Goal: Task Accomplishment & Management: Manage account settings

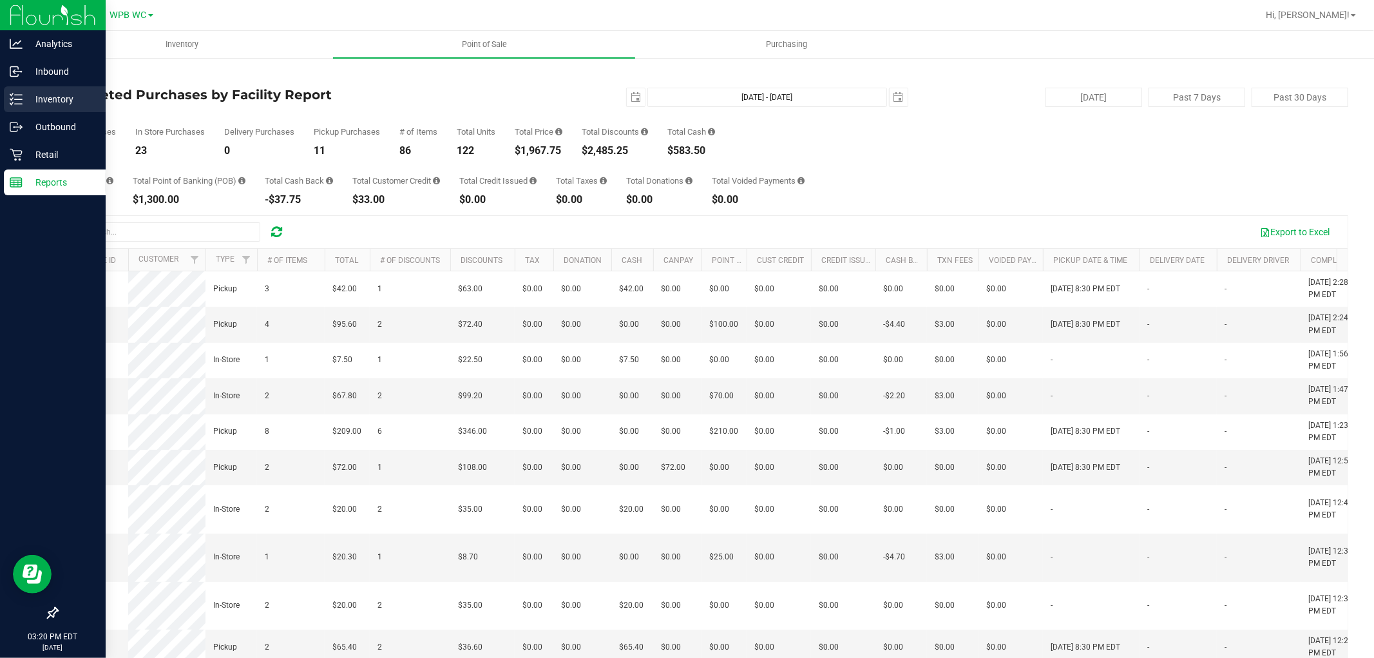
click at [37, 93] on p "Inventory" at bounding box center [61, 99] width 77 height 15
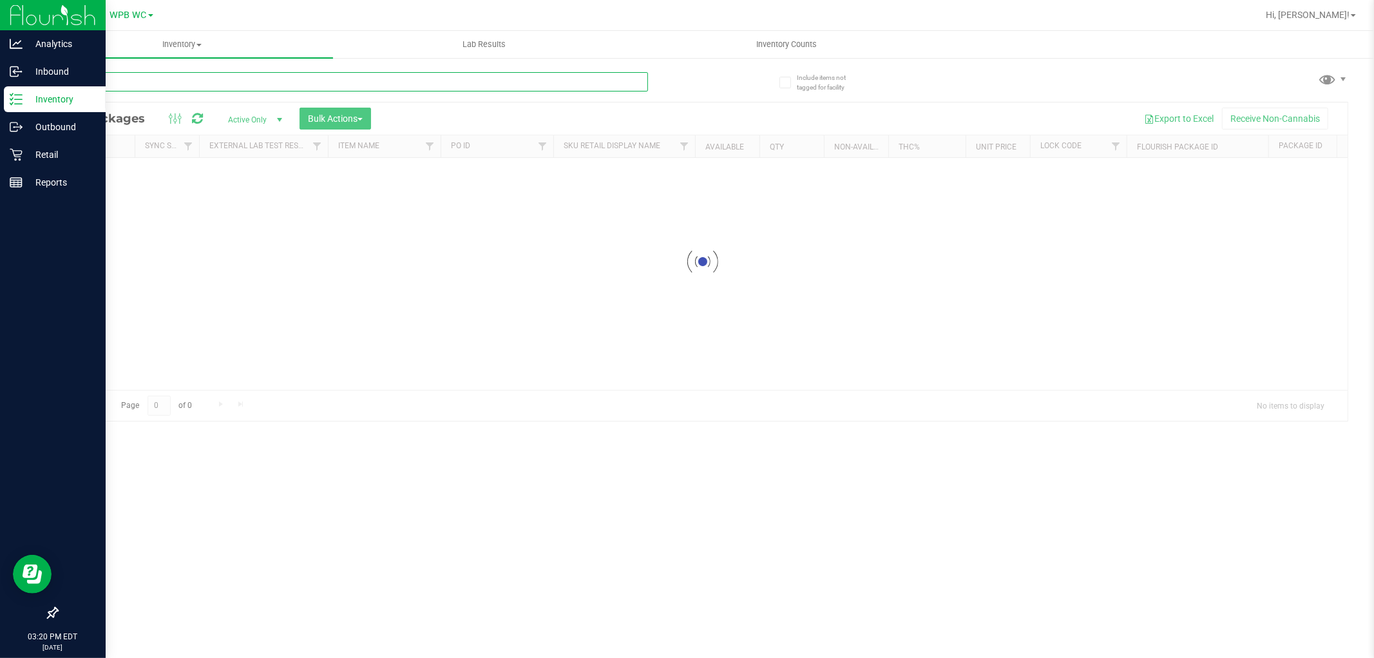
click at [170, 86] on div "Inventory All packages All inventory Waste log Create inventory Lab Results Inv…" at bounding box center [703, 344] width 1344 height 627
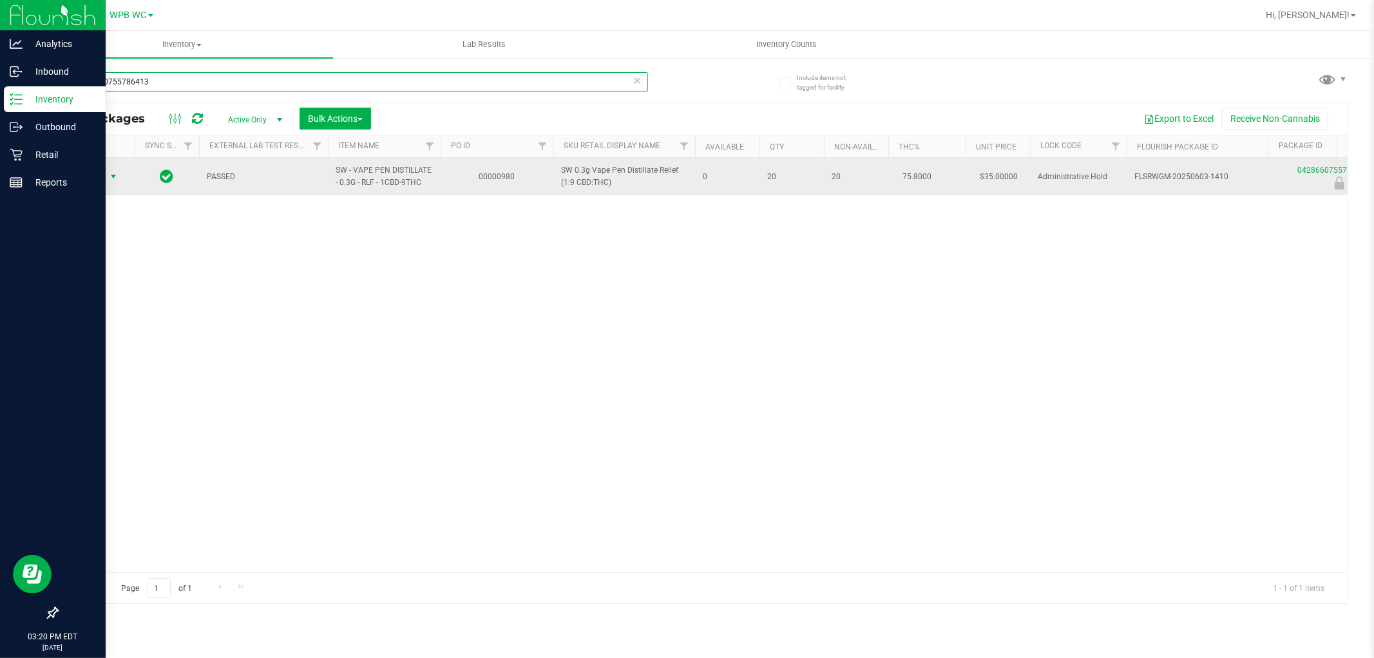
type input "0428660755786413"
click at [87, 166] on td "Action Action Edit attributes Global inventory Locate package Package audit log…" at bounding box center [95, 176] width 77 height 37
click at [95, 175] on span "Action" at bounding box center [87, 177] width 35 height 18
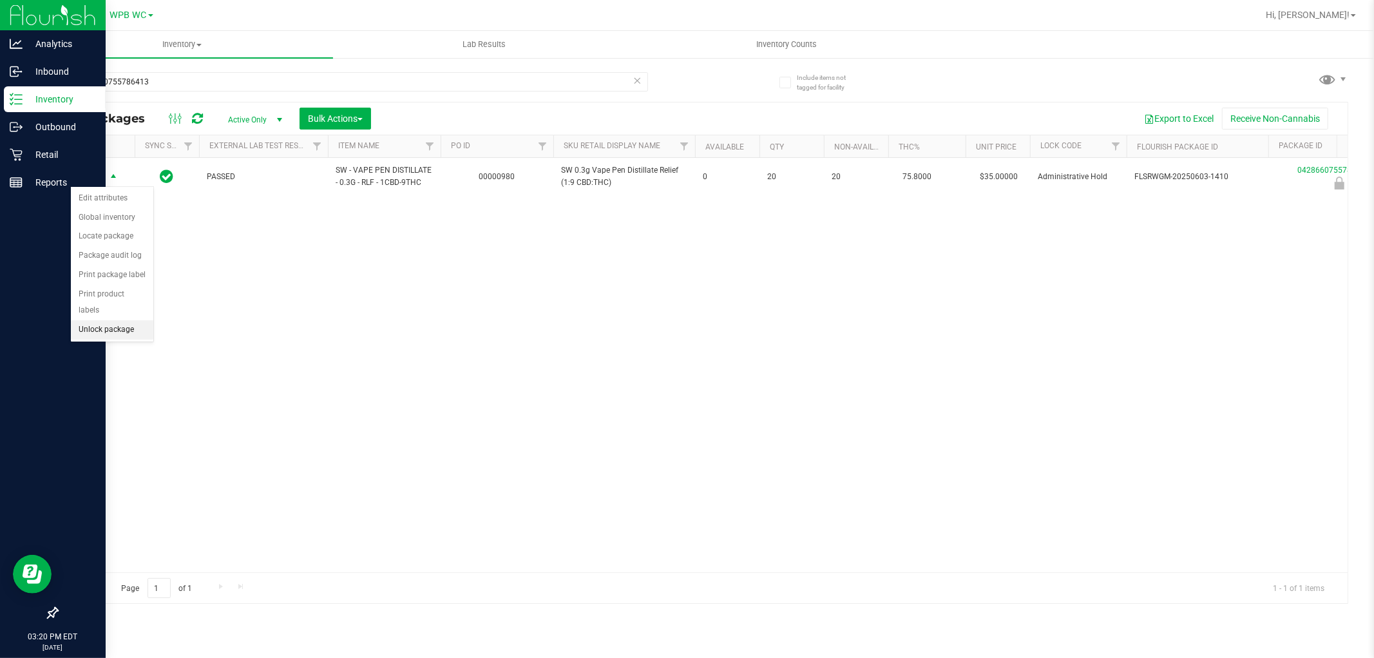
click at [108, 335] on li "Unlock package" at bounding box center [112, 329] width 82 height 19
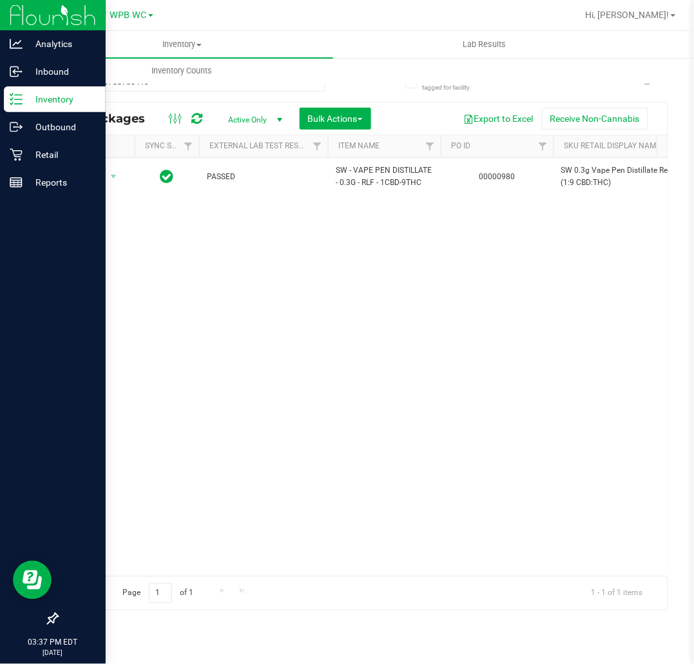
click at [265, 394] on div "Action Action Adjust qty Create package Edit attributes Global inventory Locate…" at bounding box center [362, 367] width 610 height 418
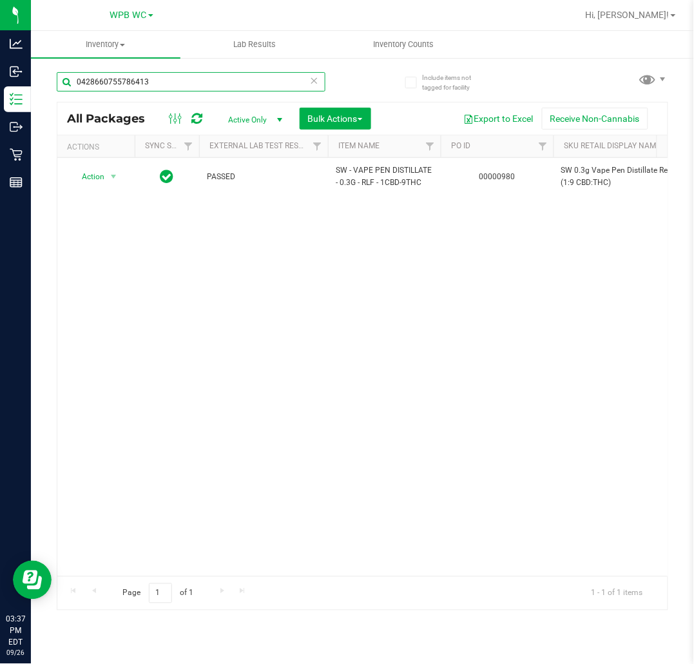
click at [282, 78] on input "0428660755786413" at bounding box center [191, 81] width 269 height 19
type input "0"
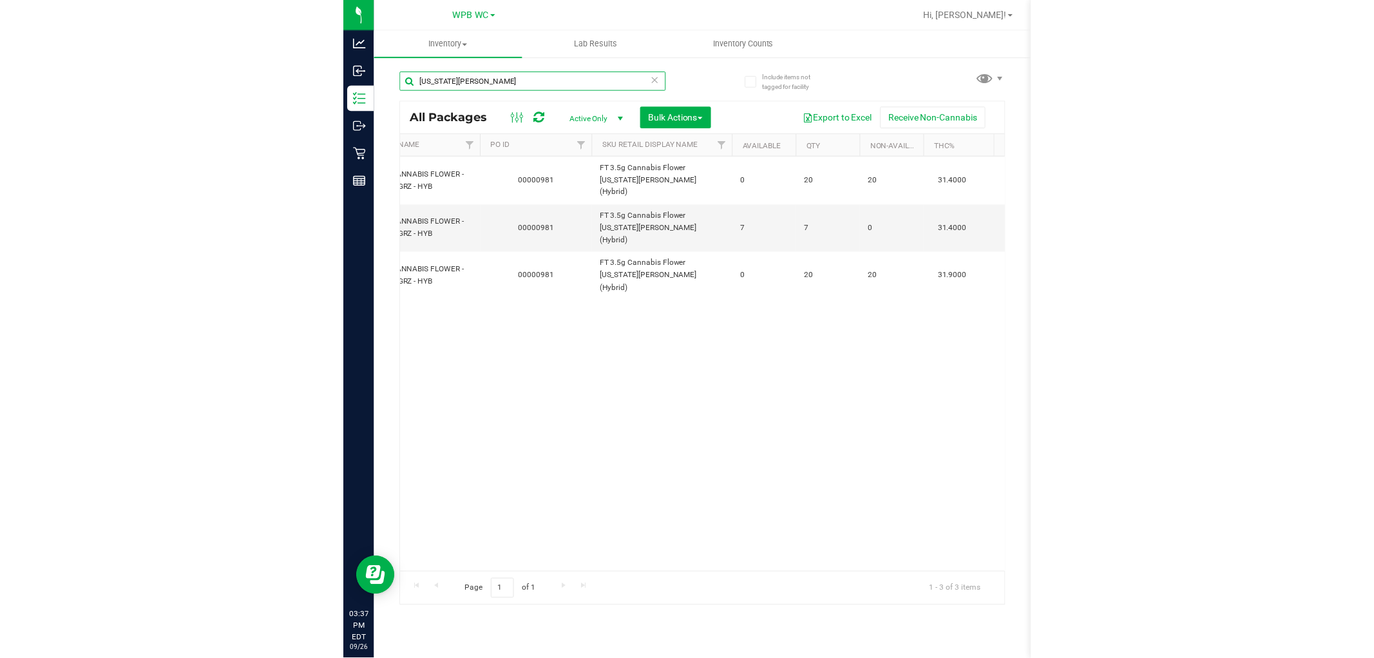
scroll to position [0, 456]
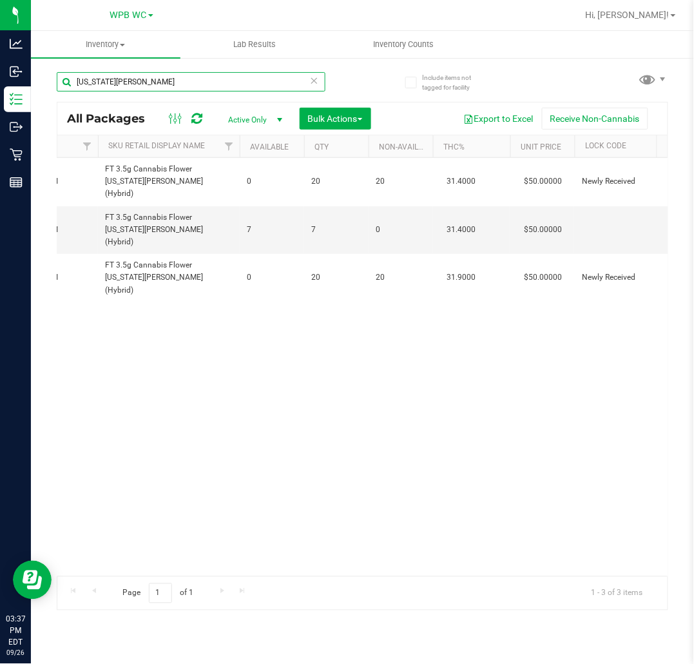
click at [271, 86] on input "[US_STATE][PERSON_NAME]" at bounding box center [191, 81] width 269 height 19
drag, startPoint x: 235, startPoint y: 87, endPoint x: -23, endPoint y: 105, distance: 257.7
click at [0, 105] on html "Analytics Inbound Inventory Outbound Retail Reports 03:38 PM EDT 09/26/2025 09/…" at bounding box center [347, 332] width 694 height 664
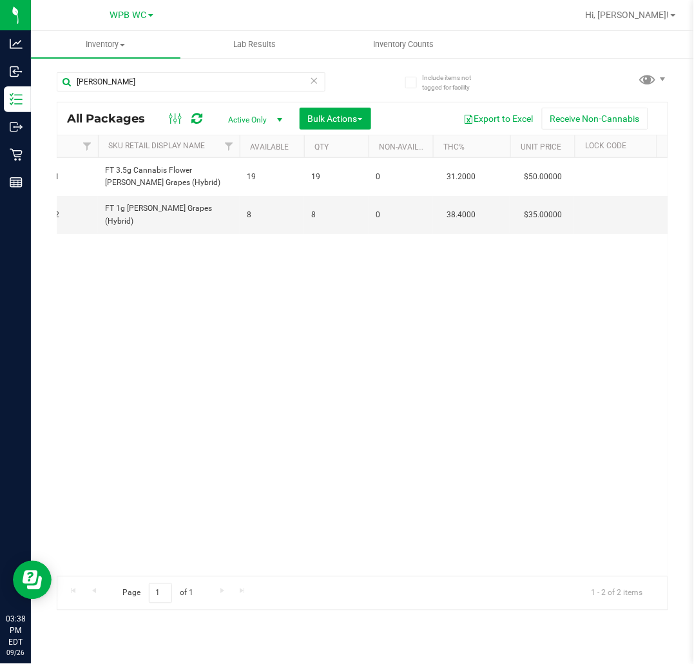
click at [436, 367] on div "Action Action Adjust qty Create package Edit attributes Global inventory Locate…" at bounding box center [362, 367] width 610 height 418
drag, startPoint x: 135, startPoint y: 80, endPoint x: -198, endPoint y: 79, distance: 333.1
click at [0, 79] on html "Analytics Inbound Inventory Outbound Retail Reports 03:38 PM EDT 09/26/2025 09/…" at bounding box center [347, 332] width 694 height 664
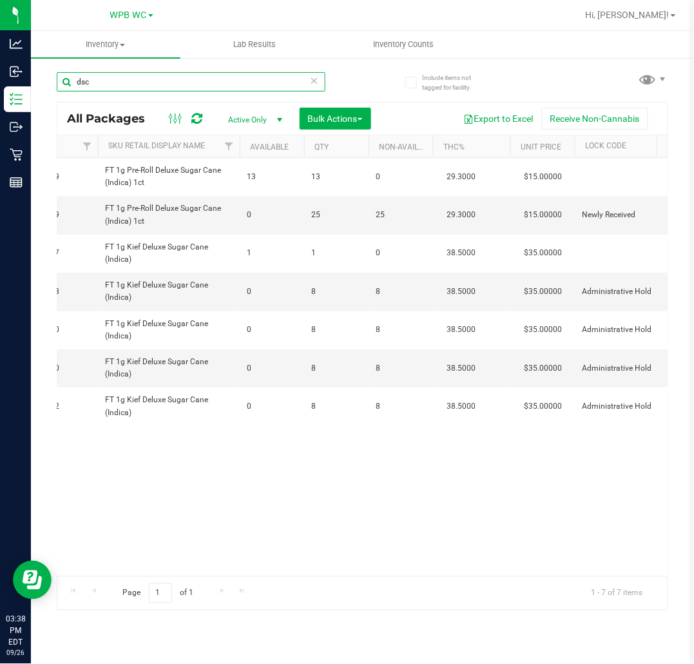
click at [267, 78] on input "dsc" at bounding box center [191, 81] width 269 height 19
drag, startPoint x: 178, startPoint y: 82, endPoint x: -67, endPoint y: 86, distance: 244.9
click at [0, 86] on html "Analytics Inbound Inventory Outbound Retail Reports 03:38 PM EDT 09/26/2025 09/…" at bounding box center [347, 332] width 694 height 664
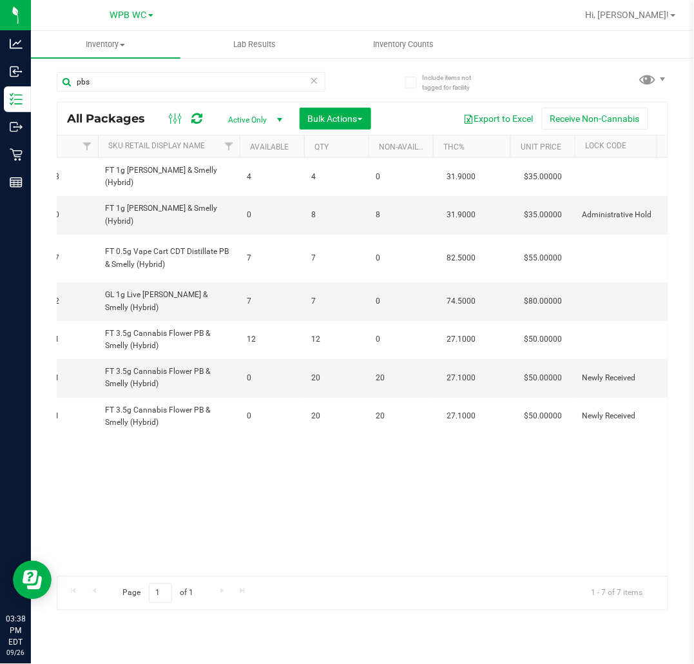
click at [365, 82] on div "pbs All Packages Active Only Active Only Lab Samples Locked All External Intern…" at bounding box center [363, 335] width 612 height 550
drag, startPoint x: -39, startPoint y: 82, endPoint x: -114, endPoint y: 82, distance: 74.7
click at [0, 82] on html "Analytics Inbound Inventory Outbound Retail Reports 03:38 PM EDT 09/26/2025 09/…" at bounding box center [347, 332] width 694 height 664
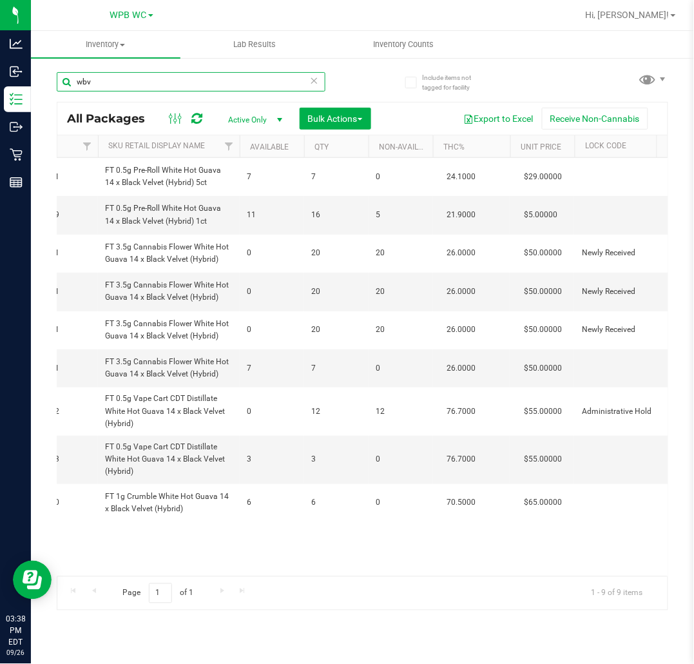
click at [275, 84] on input "wbv" at bounding box center [191, 81] width 269 height 19
drag, startPoint x: 143, startPoint y: 84, endPoint x: -49, endPoint y: 84, distance: 192.0
click at [0, 84] on html "Analytics Inbound Inventory Outbound Retail Reports 03:38 PM EDT 09/26/2025 09/…" at bounding box center [347, 332] width 694 height 664
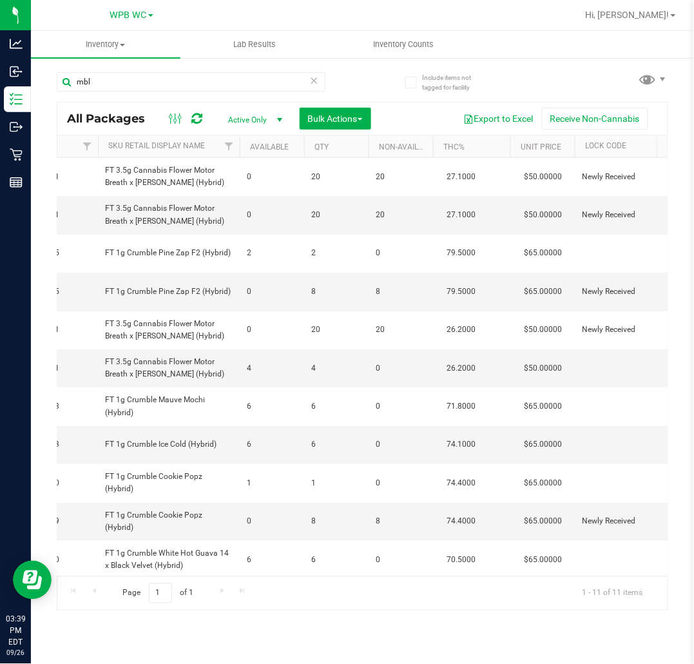
drag, startPoint x: 394, startPoint y: 95, endPoint x: 307, endPoint y: 95, distance: 86.3
click at [394, 95] on div "mbl All Packages Active Only Active Only Lab Samples Locked All External Intern…" at bounding box center [363, 335] width 612 height 550
drag, startPoint x: 108, startPoint y: 79, endPoint x: -90, endPoint y: 79, distance: 198.5
click at [0, 79] on html "Analytics Inbound Inventory Outbound Retail Reports 03:39 PM EDT 09/26/2025 09/…" at bounding box center [347, 332] width 694 height 664
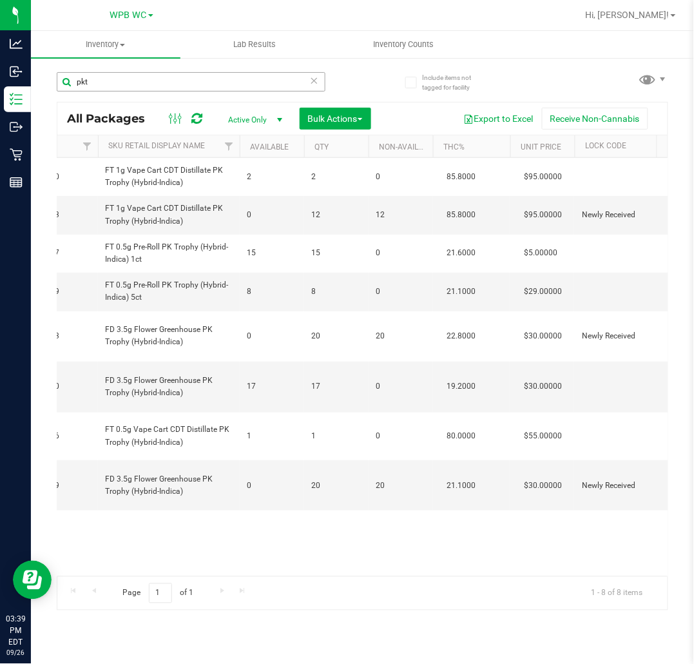
drag, startPoint x: 384, startPoint y: 84, endPoint x: 139, endPoint y: 84, distance: 244.9
click at [383, 84] on div "pkt All Packages Active Only Active Only Lab Samples Locked All External Intern…" at bounding box center [363, 335] width 612 height 550
drag, startPoint x: 94, startPoint y: 84, endPoint x: -151, endPoint y: 86, distance: 245.5
click at [0, 86] on html "Analytics Inbound Inventory Outbound Retail Reports 03:39 PM EDT 09/26/2025 09/…" at bounding box center [347, 332] width 694 height 664
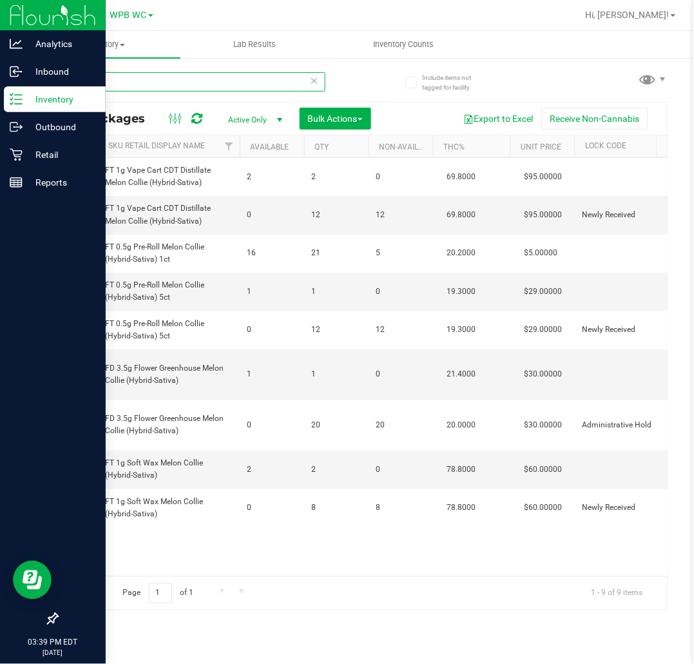
type input "mec"
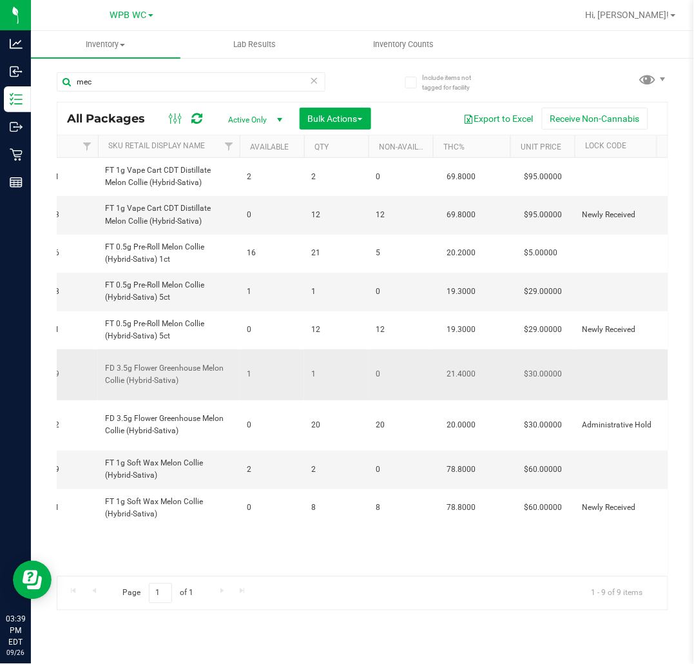
drag, startPoint x: 329, startPoint y: 398, endPoint x: 319, endPoint y: 401, distance: 10.2
click at [327, 398] on td "1" at bounding box center [336, 374] width 64 height 51
click at [545, 40] on ul "Inventory All packages All inventory Waste log Create inventory Lab Results Inv…" at bounding box center [378, 45] width 694 height 28
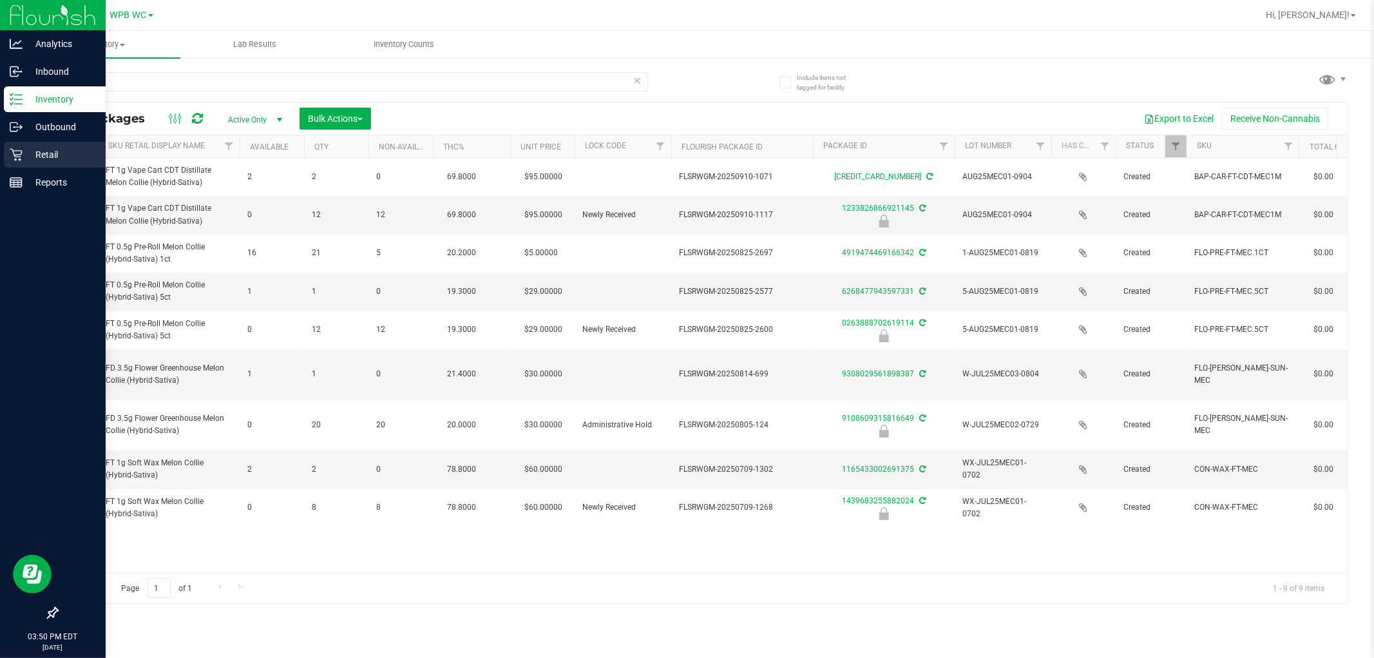
click at [14, 159] on icon at bounding box center [16, 154] width 13 height 13
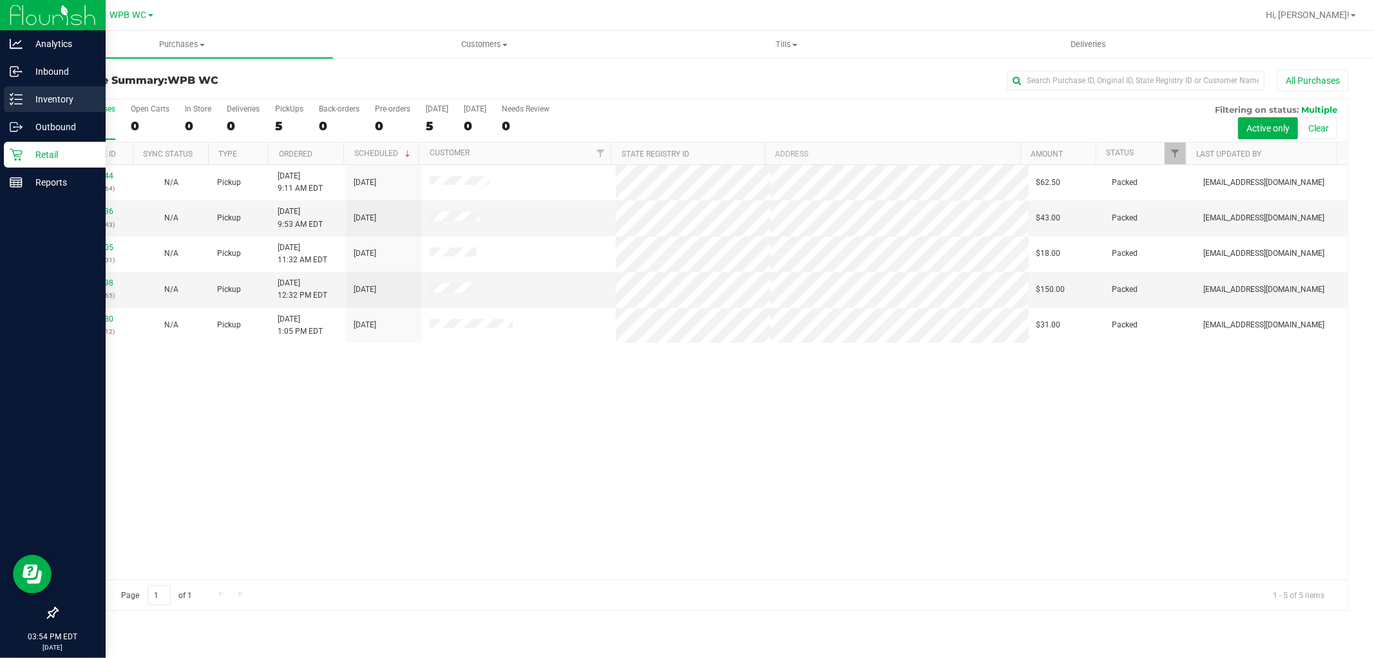
click at [10, 107] on div "Inventory" at bounding box center [55, 99] width 102 height 26
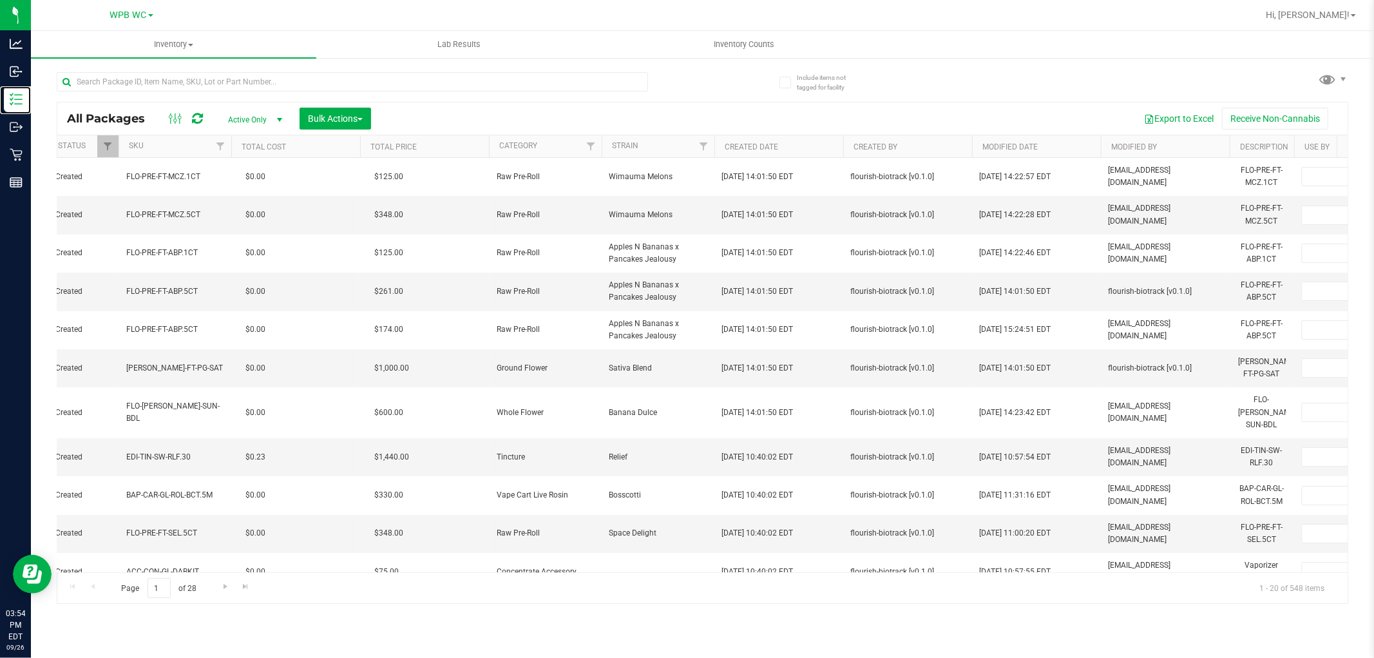
scroll to position [0, 1642]
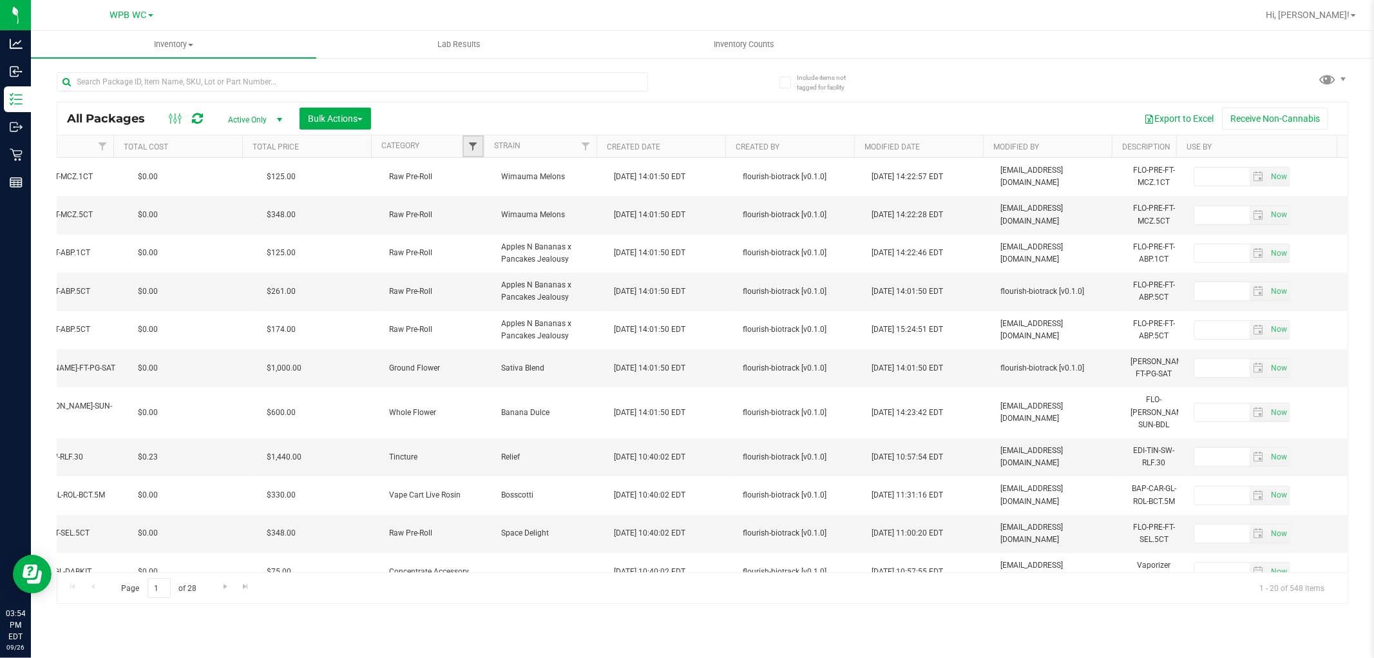
click at [468, 145] on span "Filter" at bounding box center [473, 146] width 10 height 10
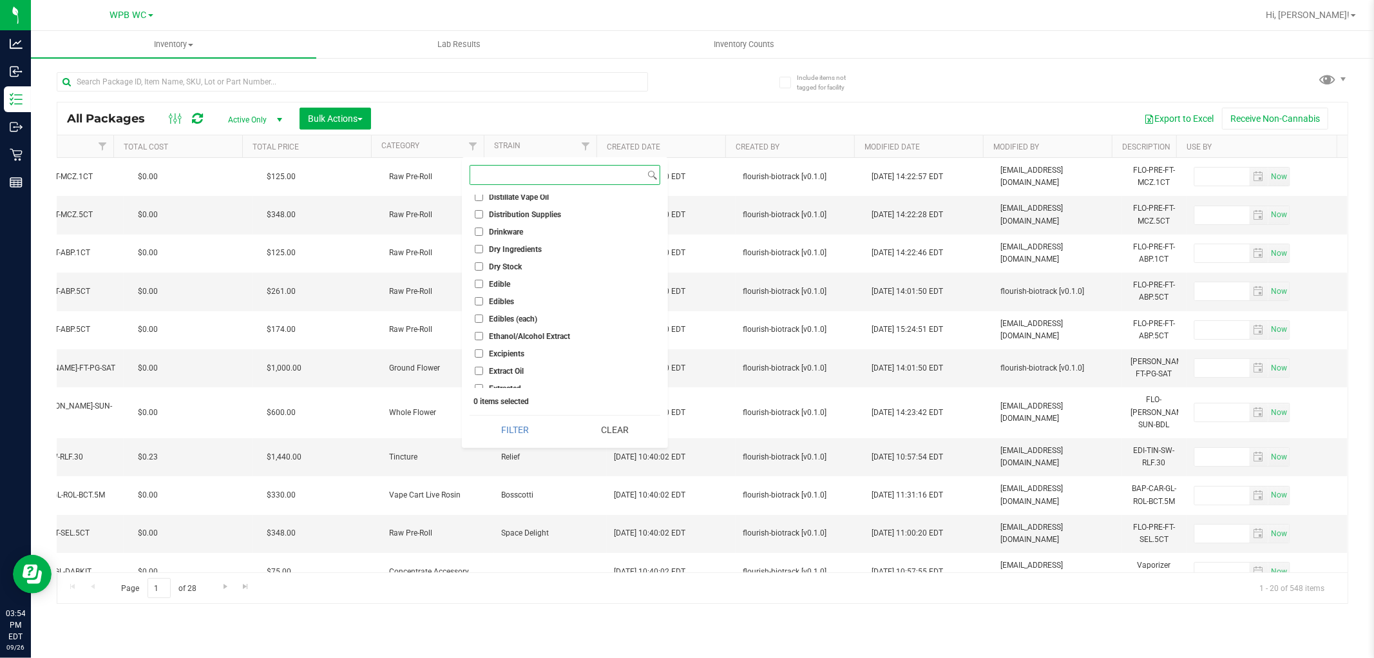
scroll to position [1217, 0]
click at [478, 202] on input "Edibles" at bounding box center [479, 202] width 8 height 8
checkbox input "true"
click at [482, 255] on input "Edible" at bounding box center [479, 257] width 8 height 8
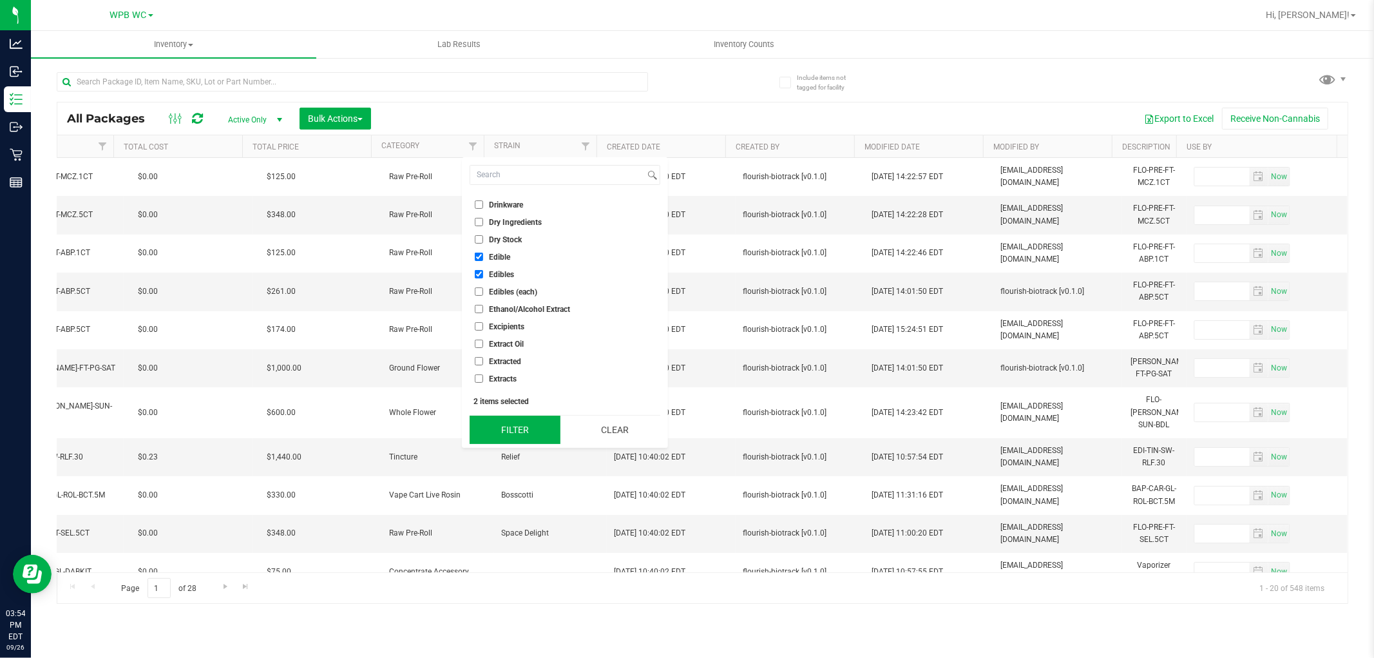
click at [537, 438] on button "Filter" at bounding box center [515, 430] width 91 height 28
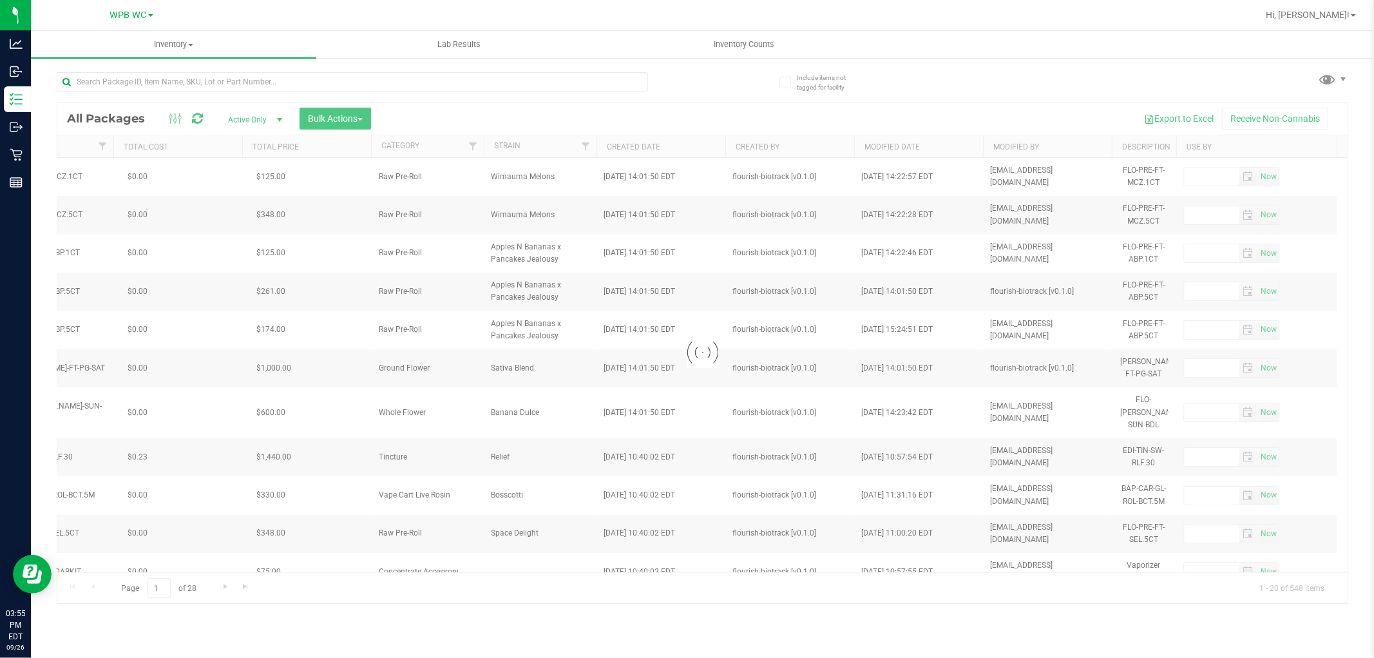
checkbox input "true"
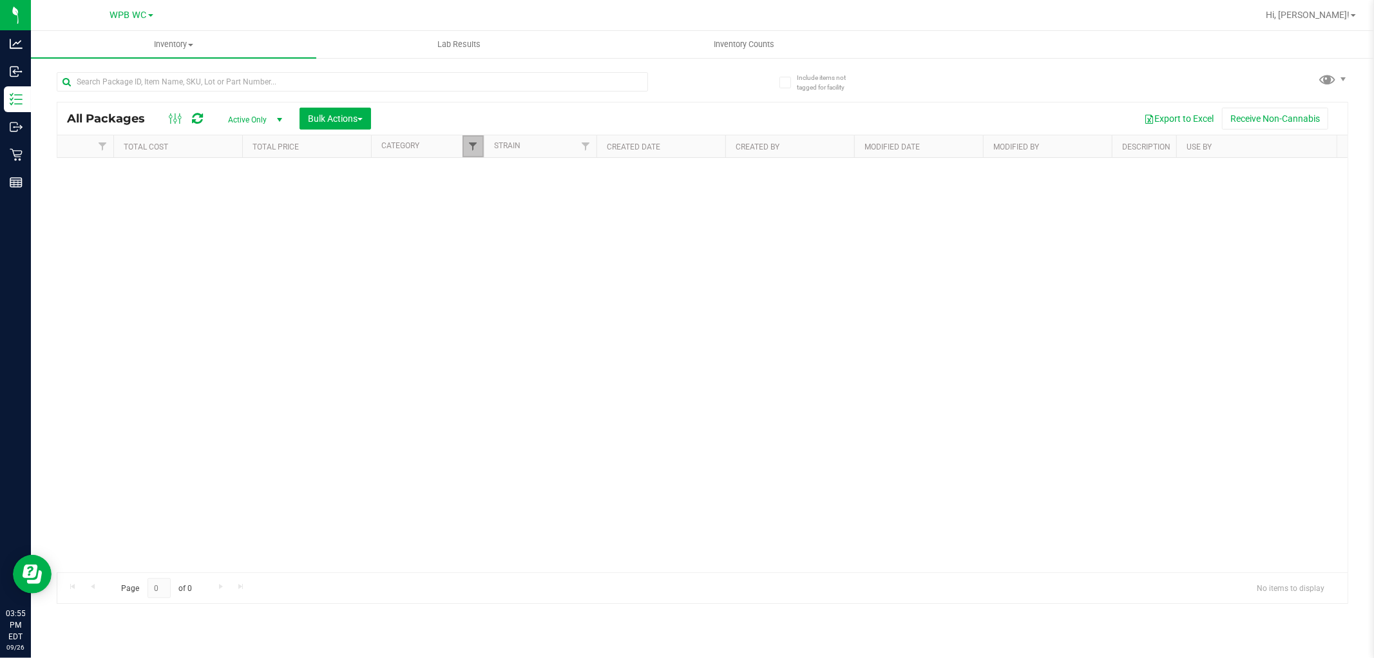
click at [468, 141] on span "Filter" at bounding box center [473, 146] width 10 height 10
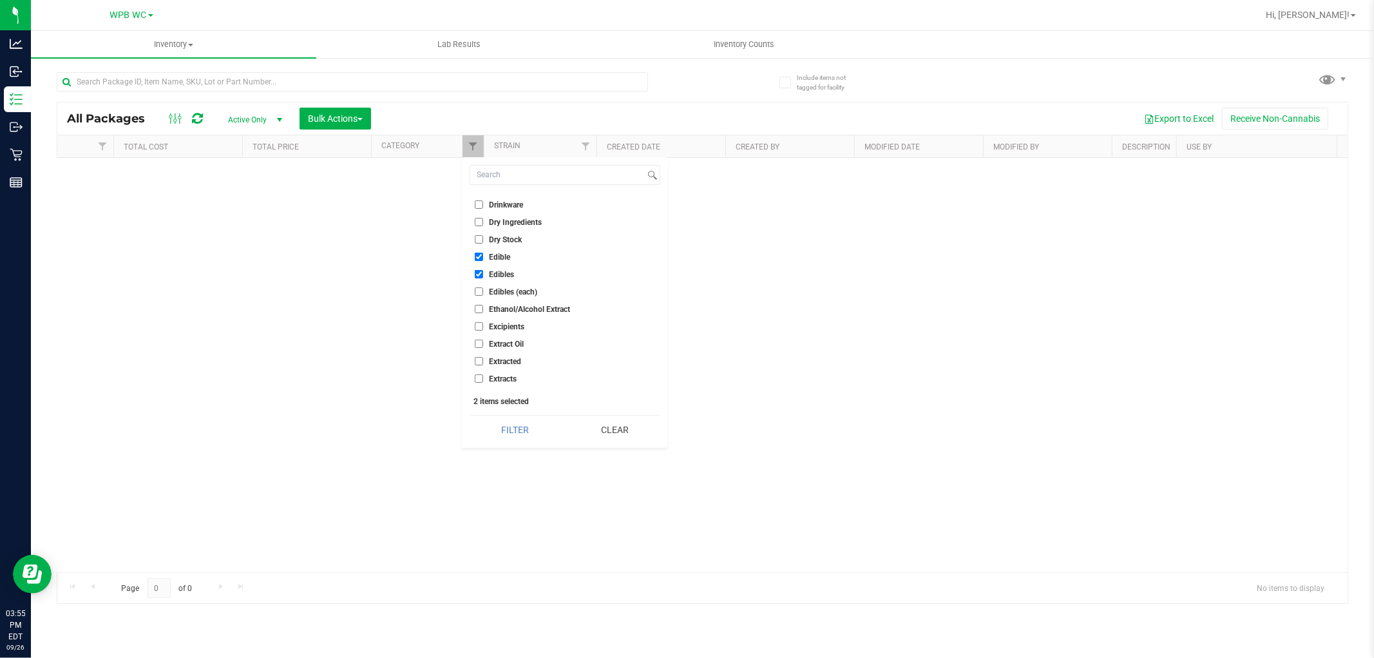
click at [477, 254] on input "Edible" at bounding box center [479, 257] width 8 height 8
checkbox input "false"
click at [480, 273] on input "Edibles" at bounding box center [479, 274] width 8 height 8
checkbox input "false"
click at [519, 428] on button "Filter" at bounding box center [515, 430] width 91 height 28
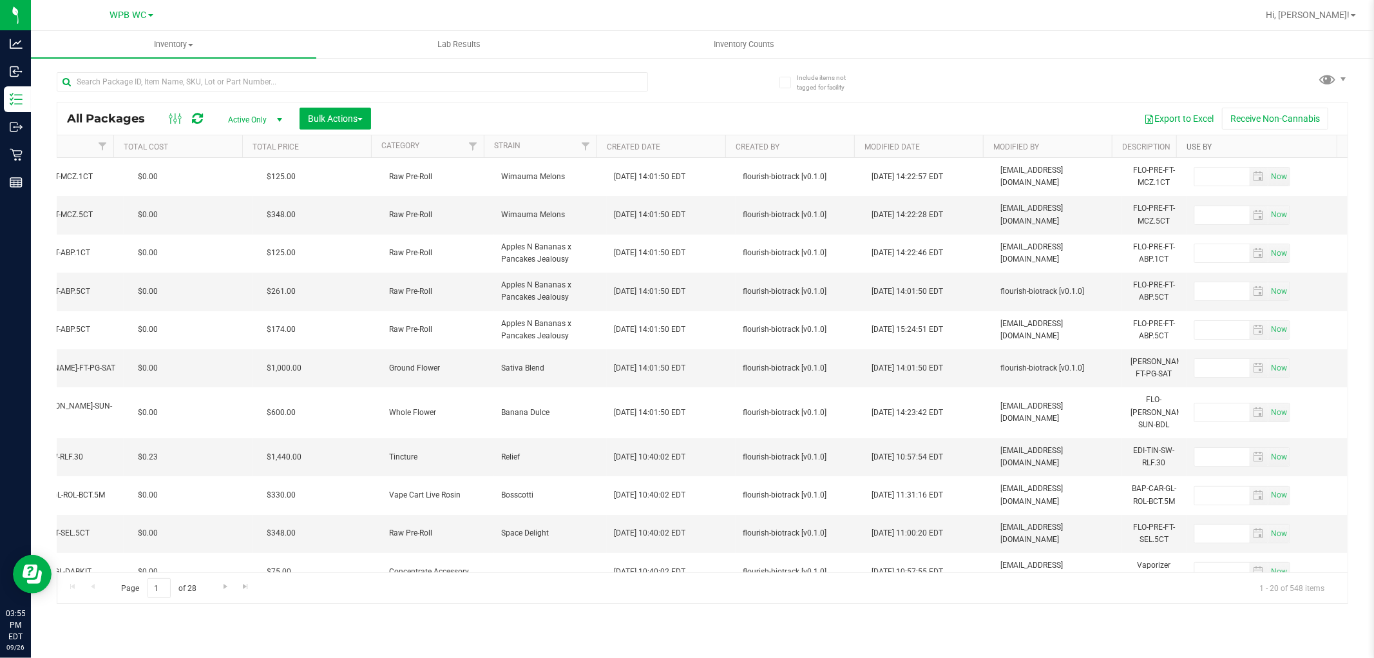
click at [693, 147] on link "Use By" at bounding box center [1199, 146] width 25 height 9
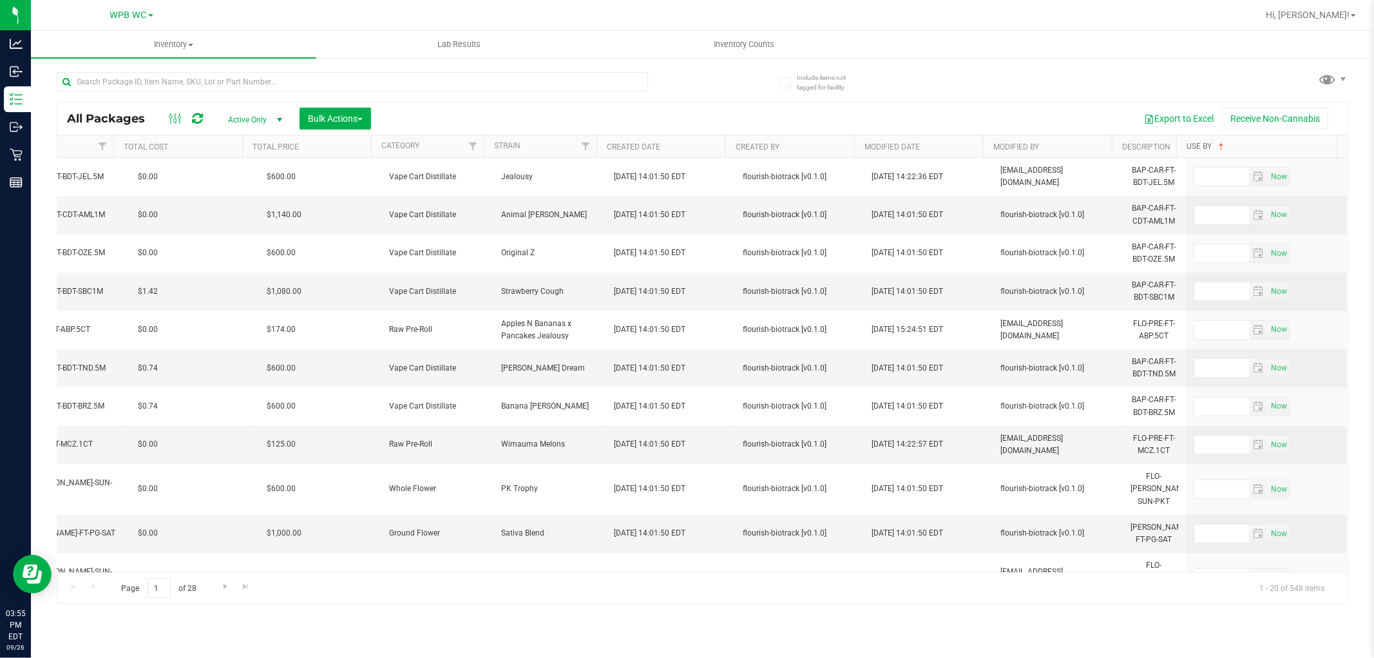
click at [693, 147] on link "Use By" at bounding box center [1207, 146] width 40 height 9
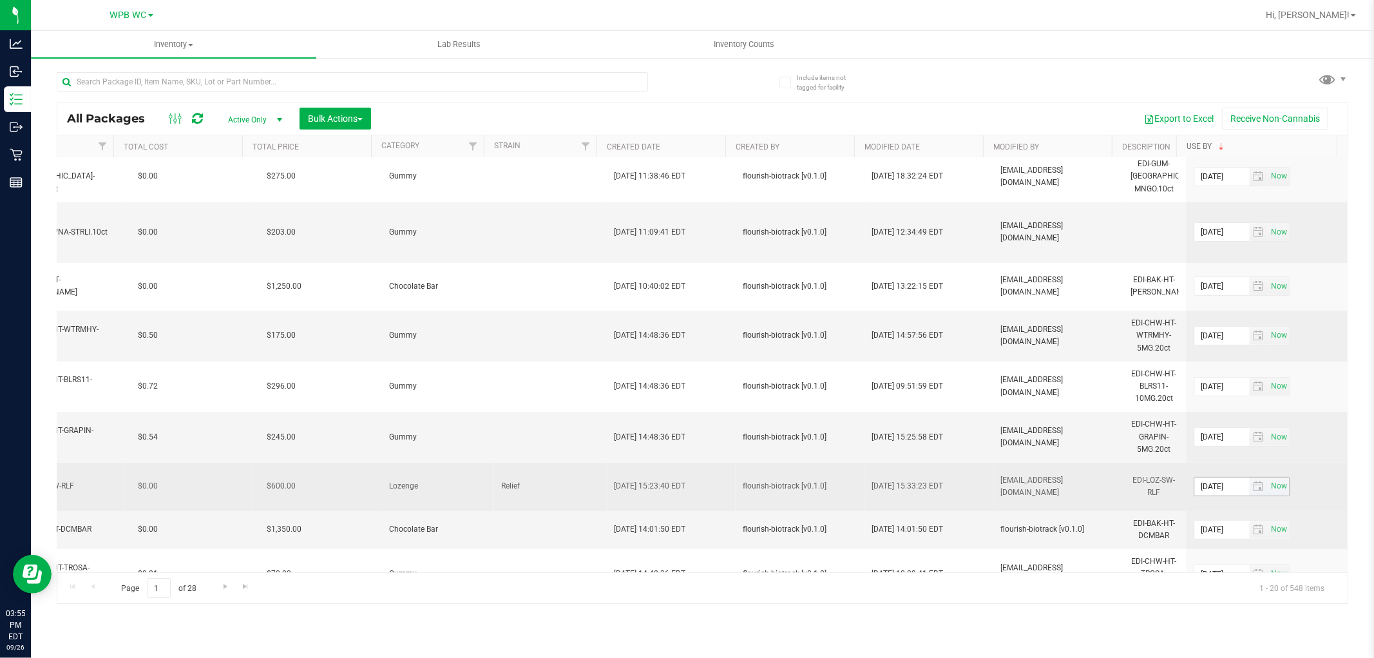
scroll to position [566, 1642]
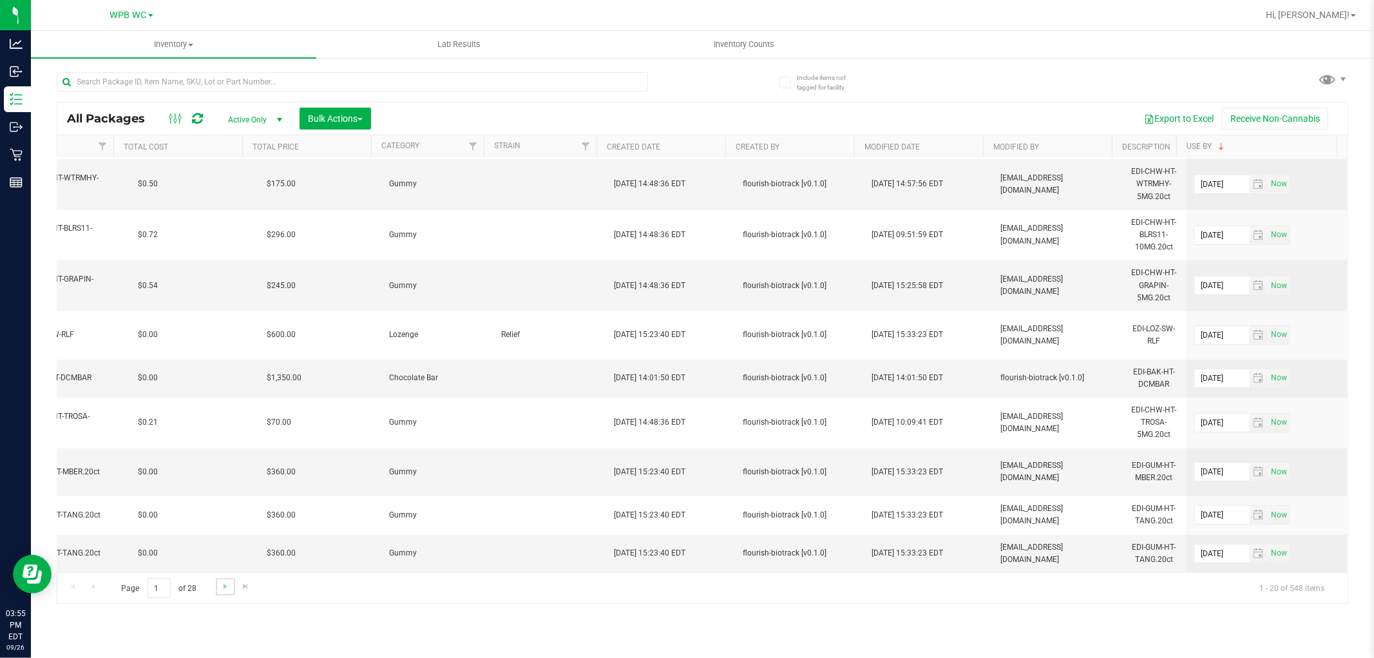
click at [216, 586] on link "Go to the next page" at bounding box center [225, 586] width 19 height 17
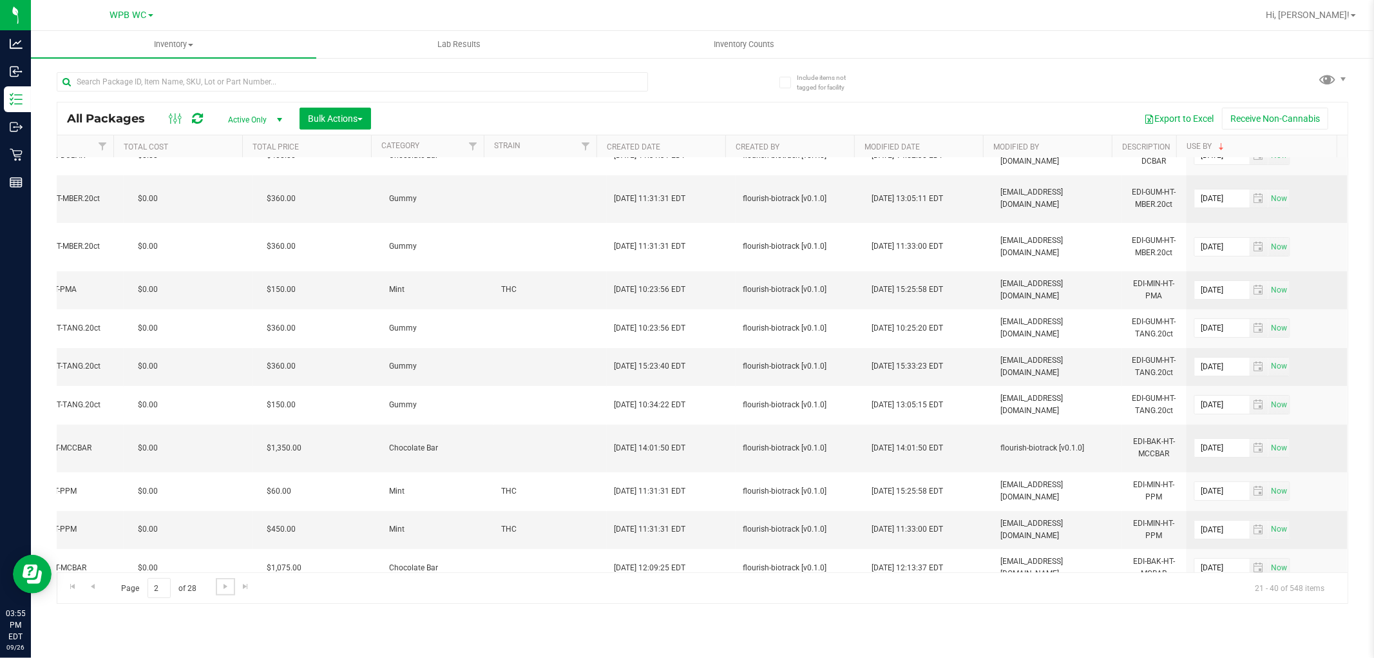
scroll to position [392, 1642]
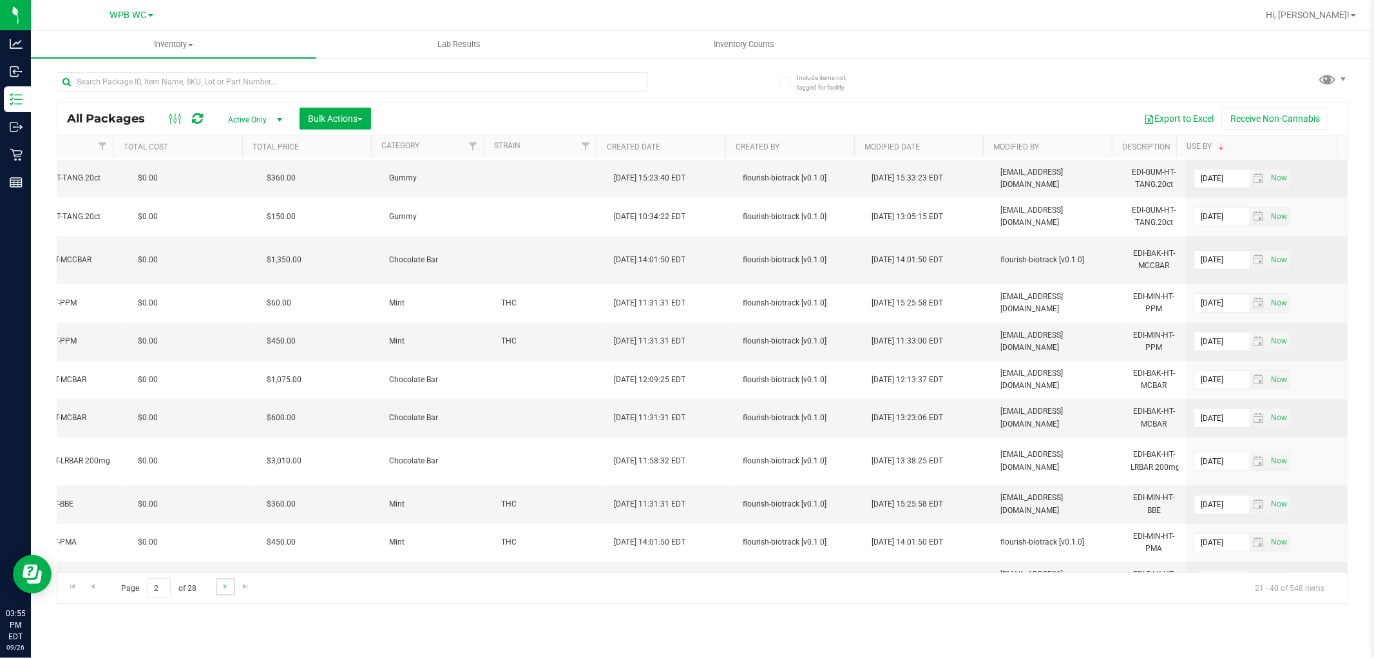
click at [224, 593] on link "Go to the next page" at bounding box center [225, 586] width 19 height 17
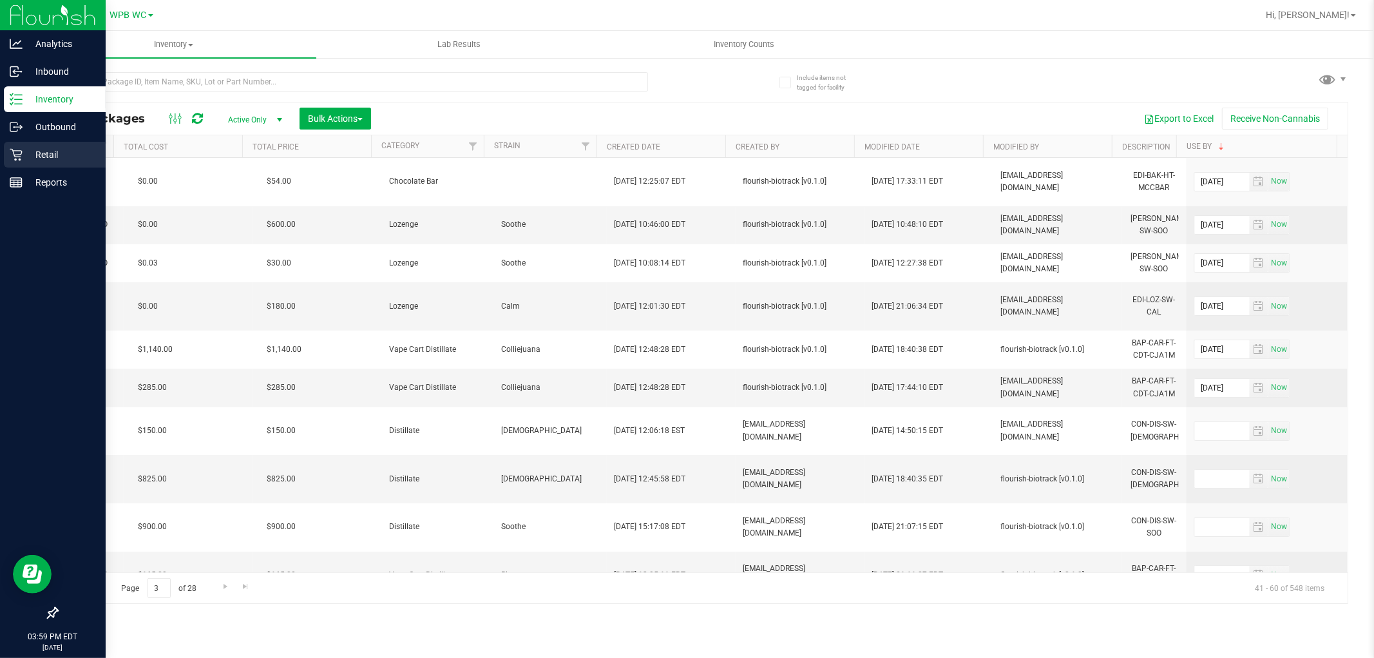
click at [27, 159] on p "Retail" at bounding box center [61, 154] width 77 height 15
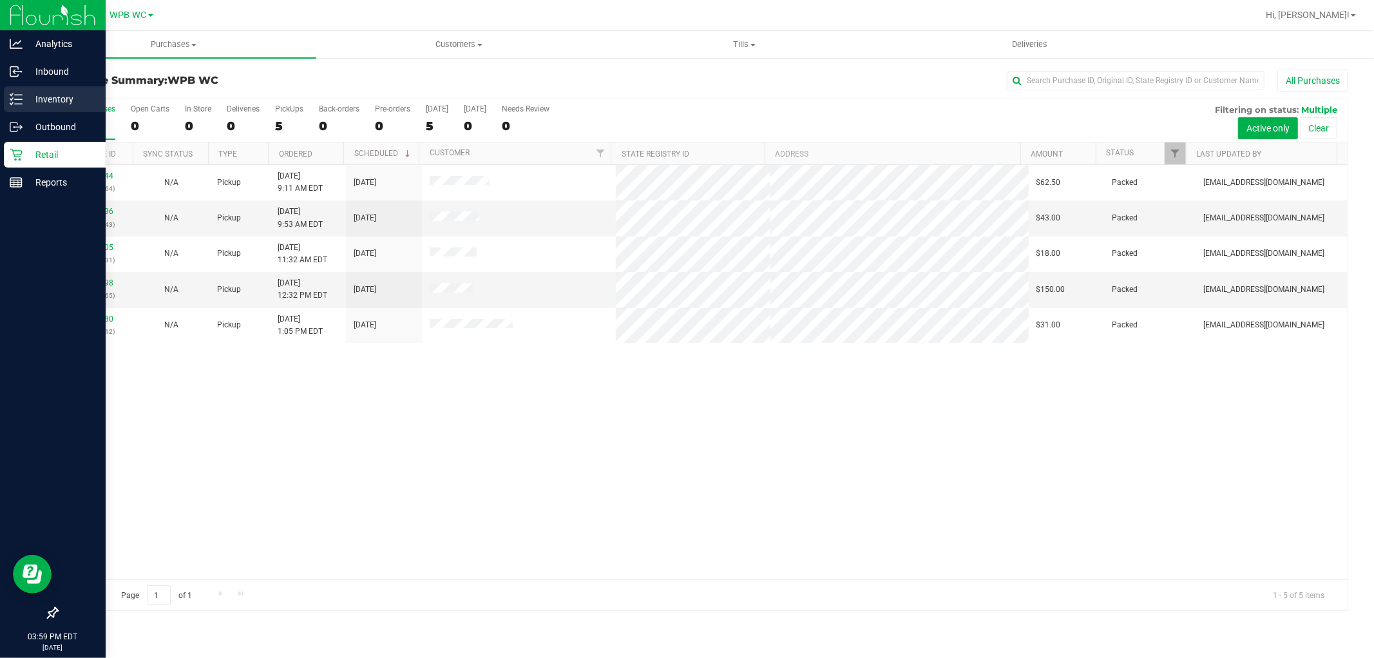
click at [34, 101] on p "Inventory" at bounding box center [61, 99] width 77 height 15
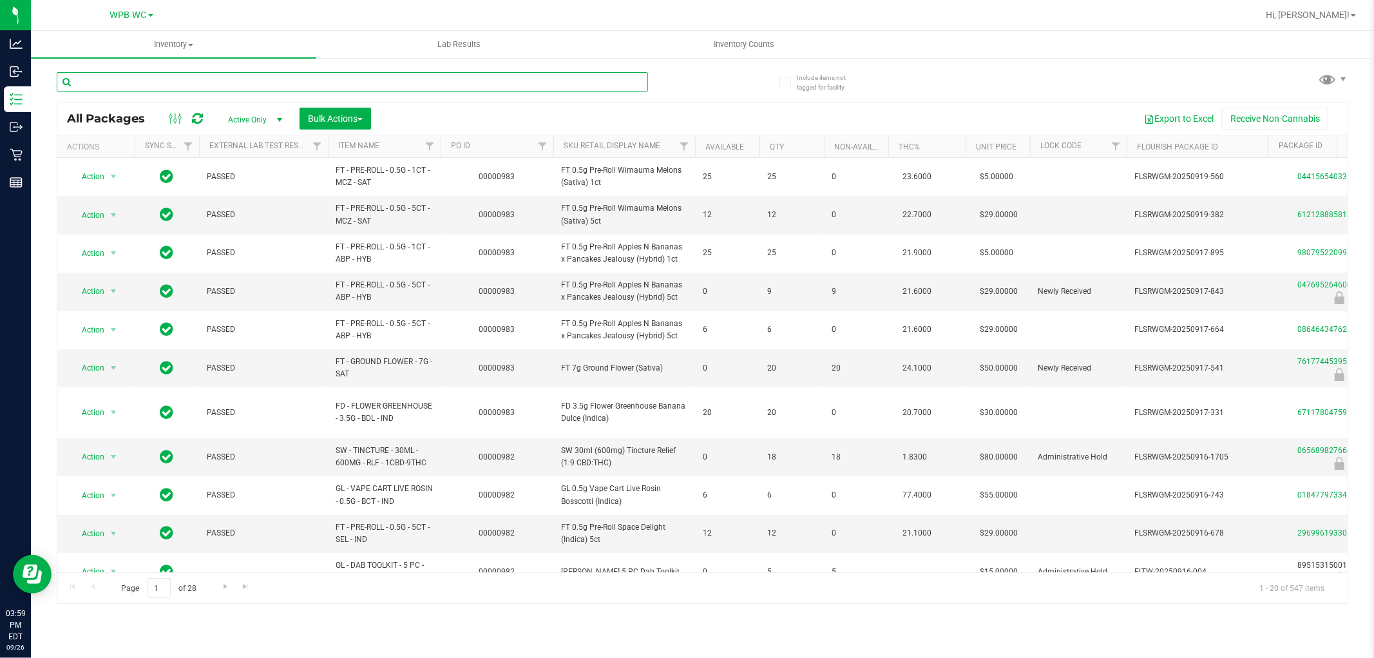
click at [146, 82] on input "text" at bounding box center [353, 81] width 592 height 19
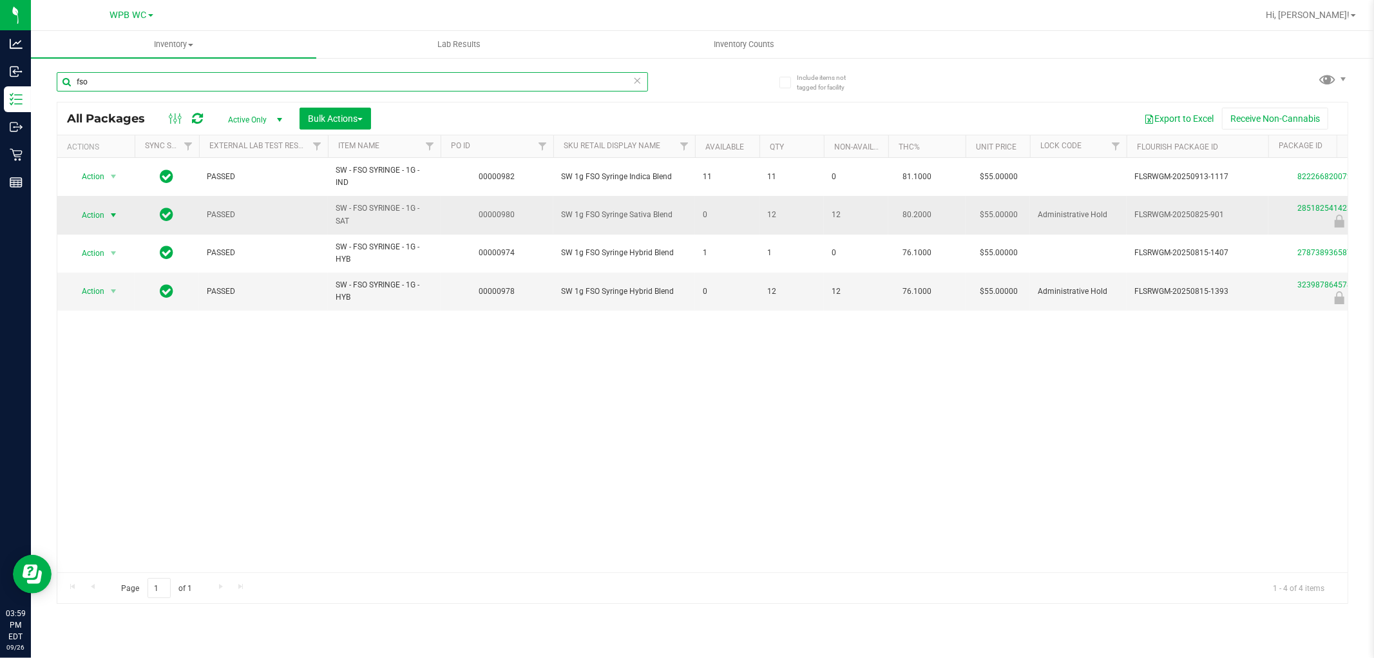
type input "fso"
click at [110, 214] on span "select" at bounding box center [113, 215] width 10 height 10
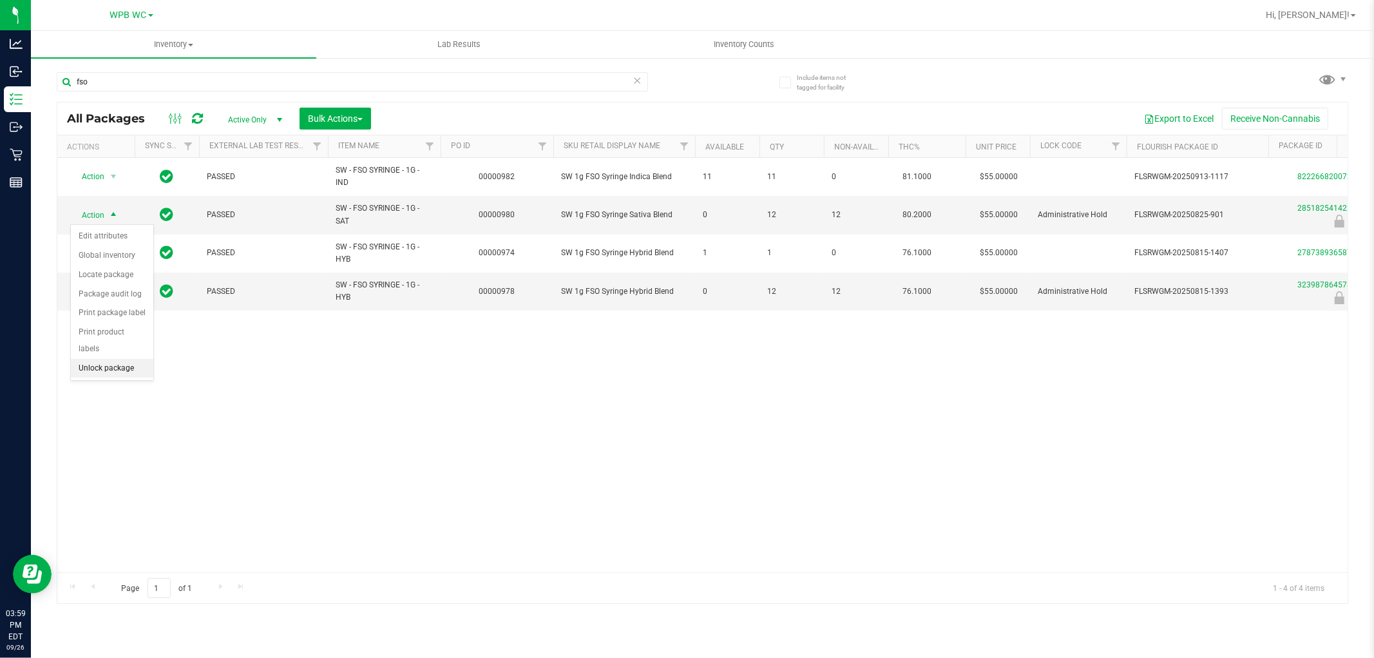
click at [114, 371] on li "Unlock package" at bounding box center [112, 368] width 82 height 19
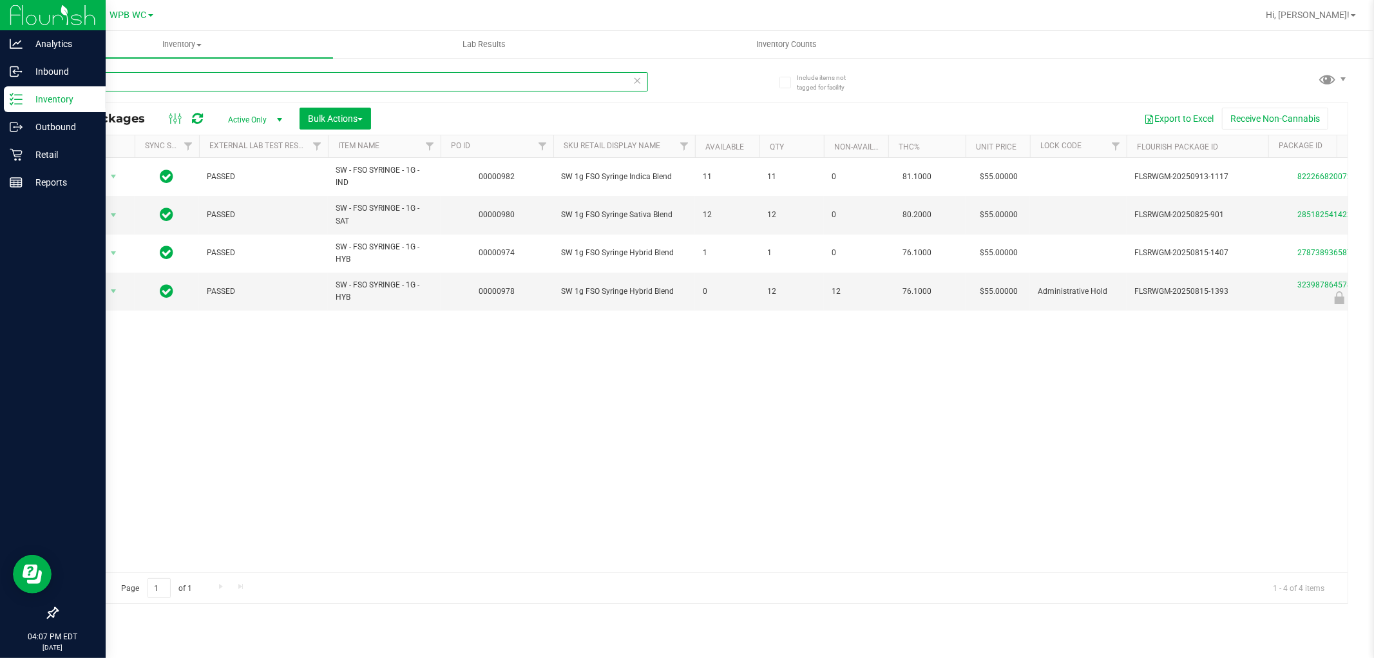
drag, startPoint x: 131, startPoint y: 75, endPoint x: 0, endPoint y: 99, distance: 133.5
click at [0, 99] on div "Analytics Inbound Inventory Outbound Retail Reports 04:07 PM EDT 09/26/2025 09/…" at bounding box center [687, 329] width 1374 height 658
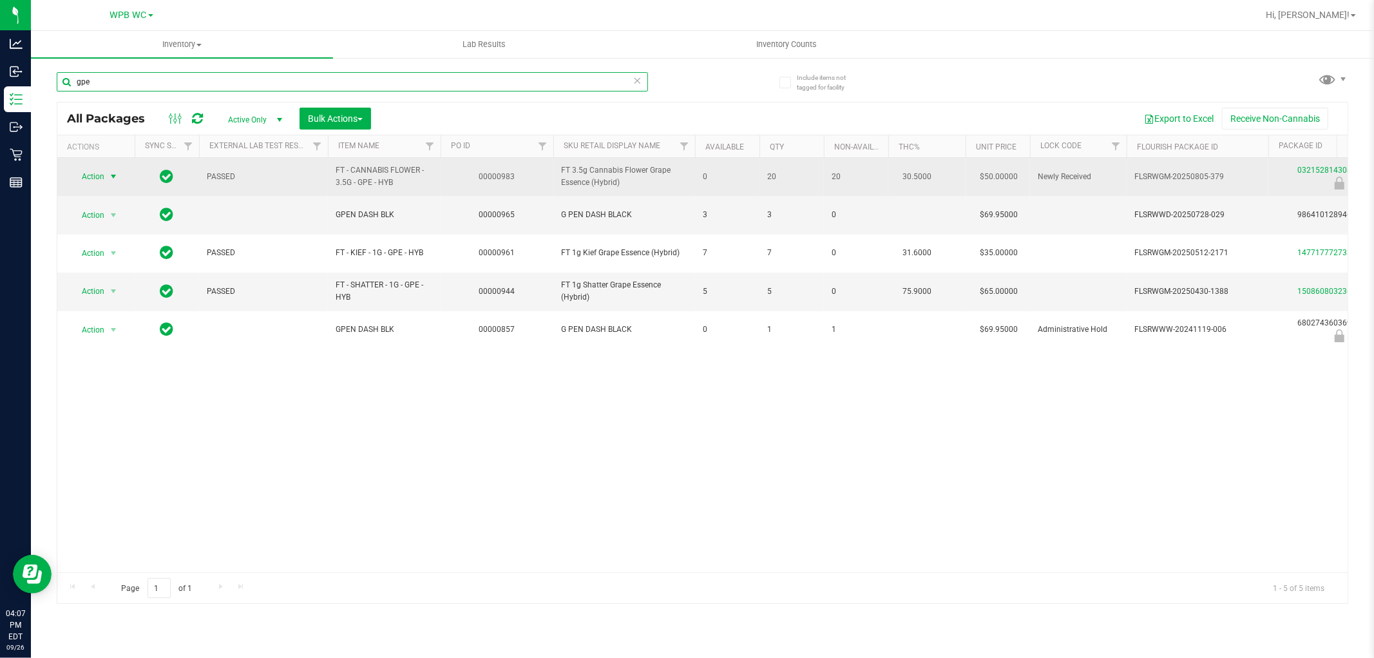
type input "gpe"
click at [89, 173] on span "Action" at bounding box center [87, 177] width 35 height 18
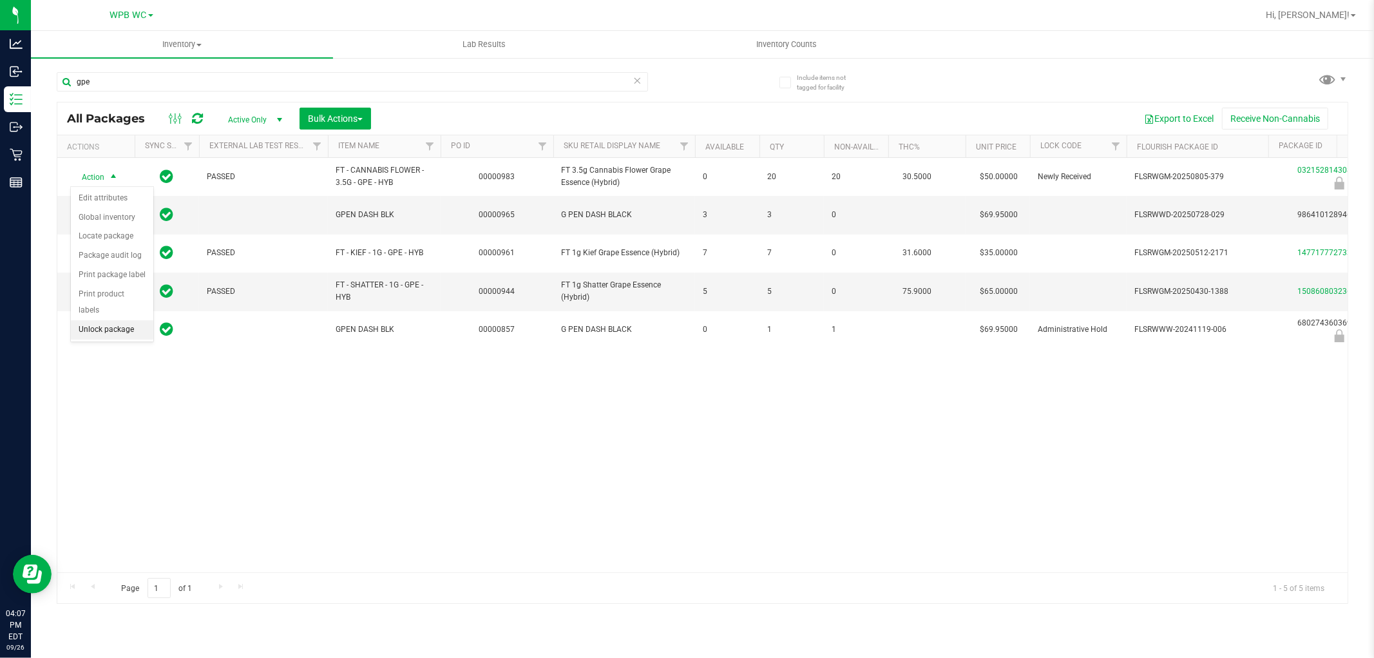
click at [110, 338] on li "Unlock package" at bounding box center [112, 329] width 82 height 19
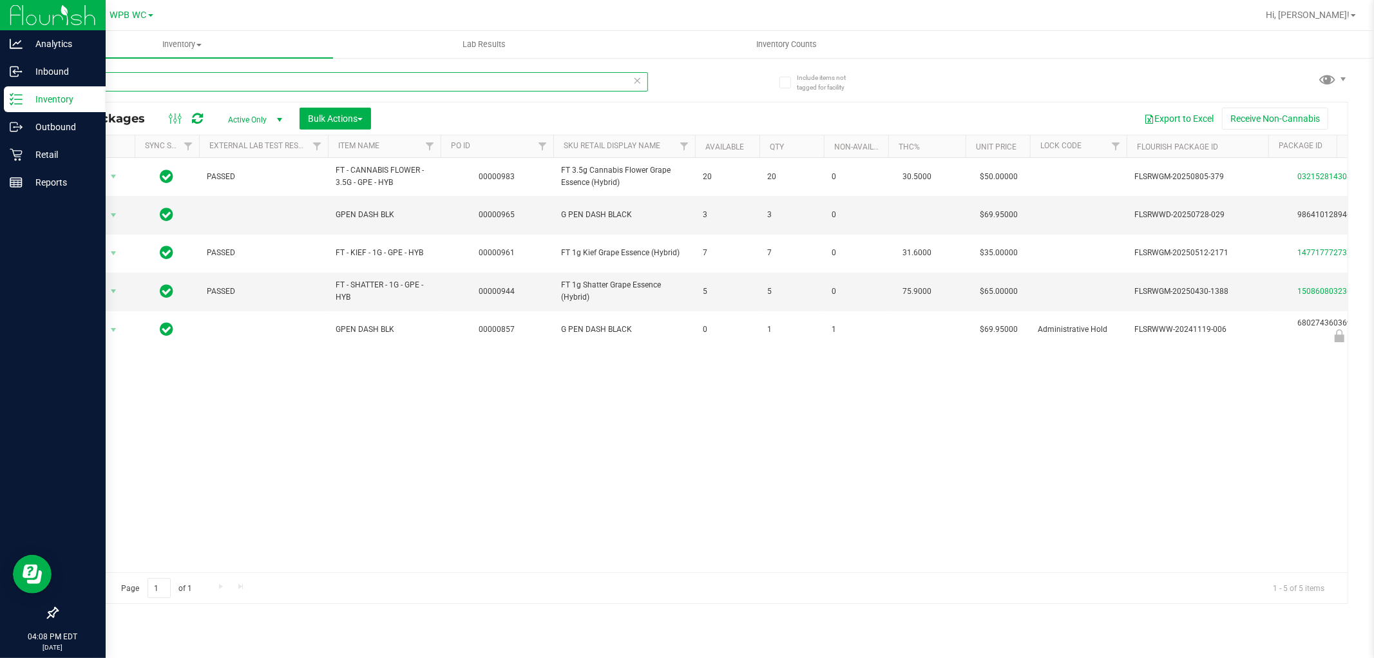
drag, startPoint x: 115, startPoint y: 86, endPoint x: 0, endPoint y: 86, distance: 114.7
click at [0, 86] on div "Analytics Inbound Inventory Outbound Retail Reports 04:08 PM EDT 09/26/2025 09/…" at bounding box center [687, 329] width 1374 height 658
type input "pzt"
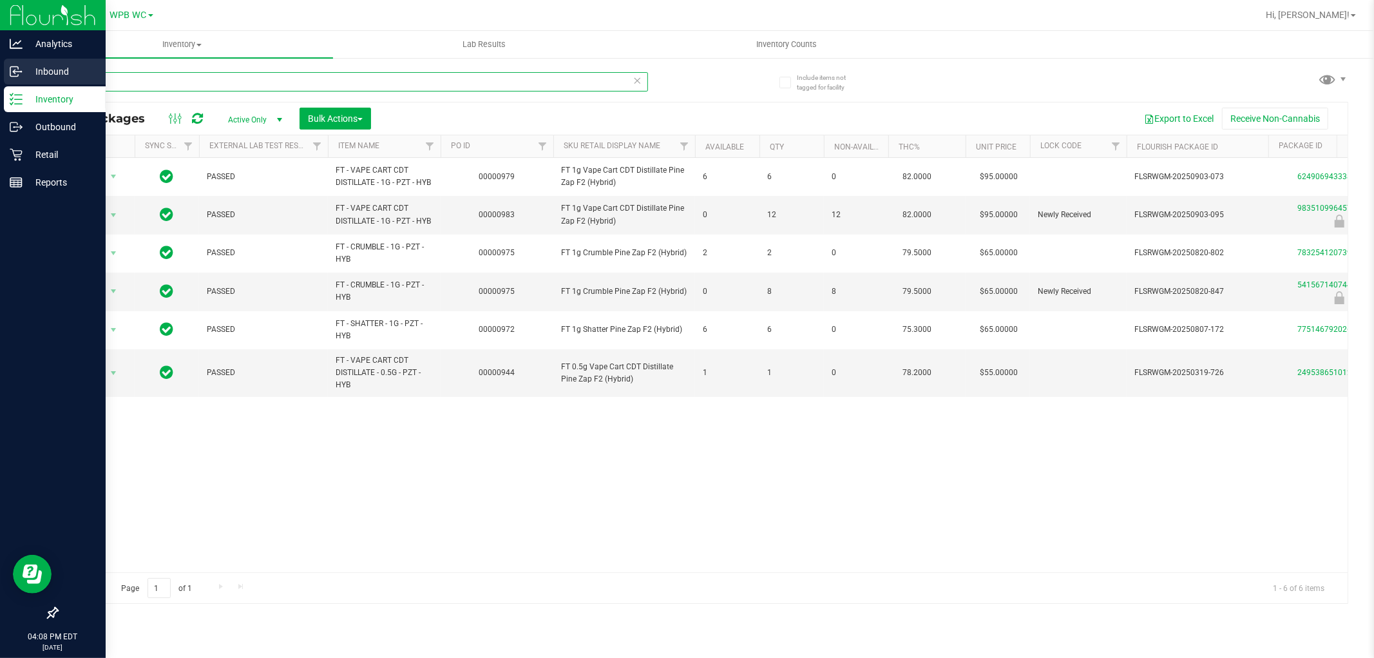
drag, startPoint x: 120, startPoint y: 81, endPoint x: 0, endPoint y: 82, distance: 119.9
click at [0, 82] on div "Analytics Inbound Inventory Outbound Retail Reports 04:08 PM EDT 09/26/2025 09/…" at bounding box center [687, 329] width 1374 height 658
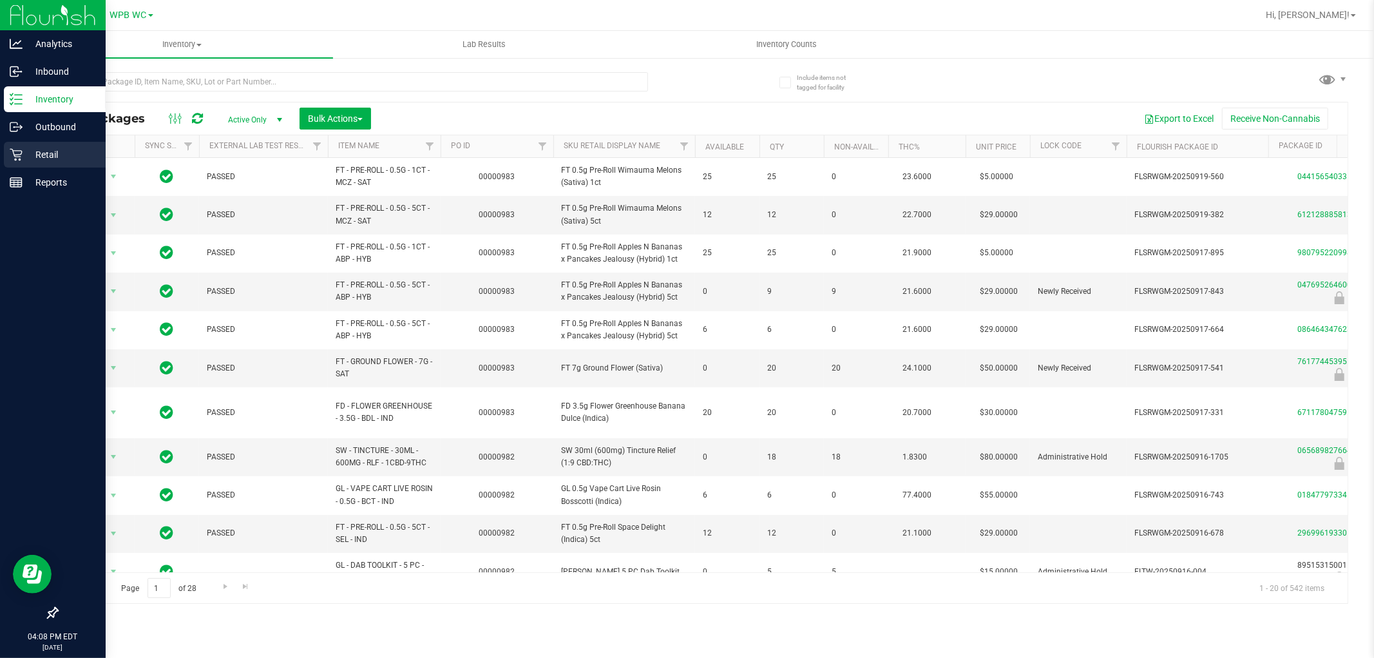
click at [14, 162] on div "Retail" at bounding box center [55, 155] width 102 height 26
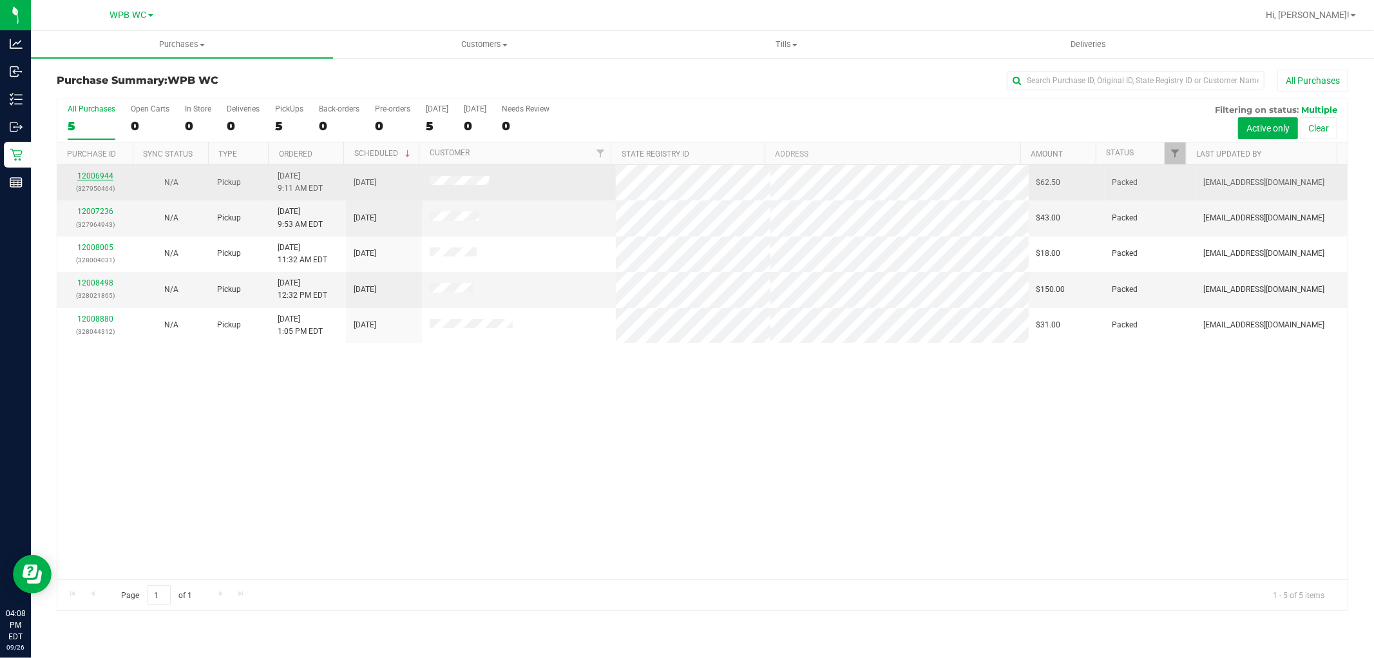
click at [100, 175] on link "12006944" at bounding box center [95, 175] width 36 height 9
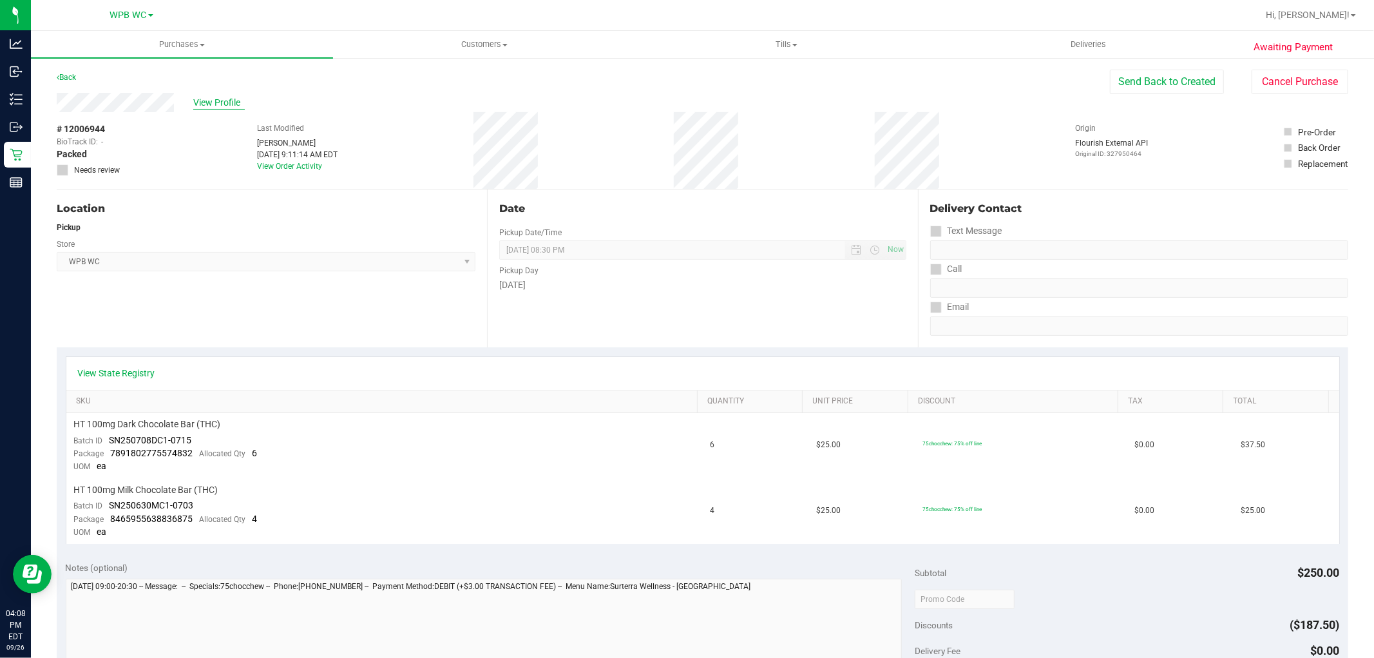
click at [215, 104] on span "View Profile" at bounding box center [219, 103] width 52 height 14
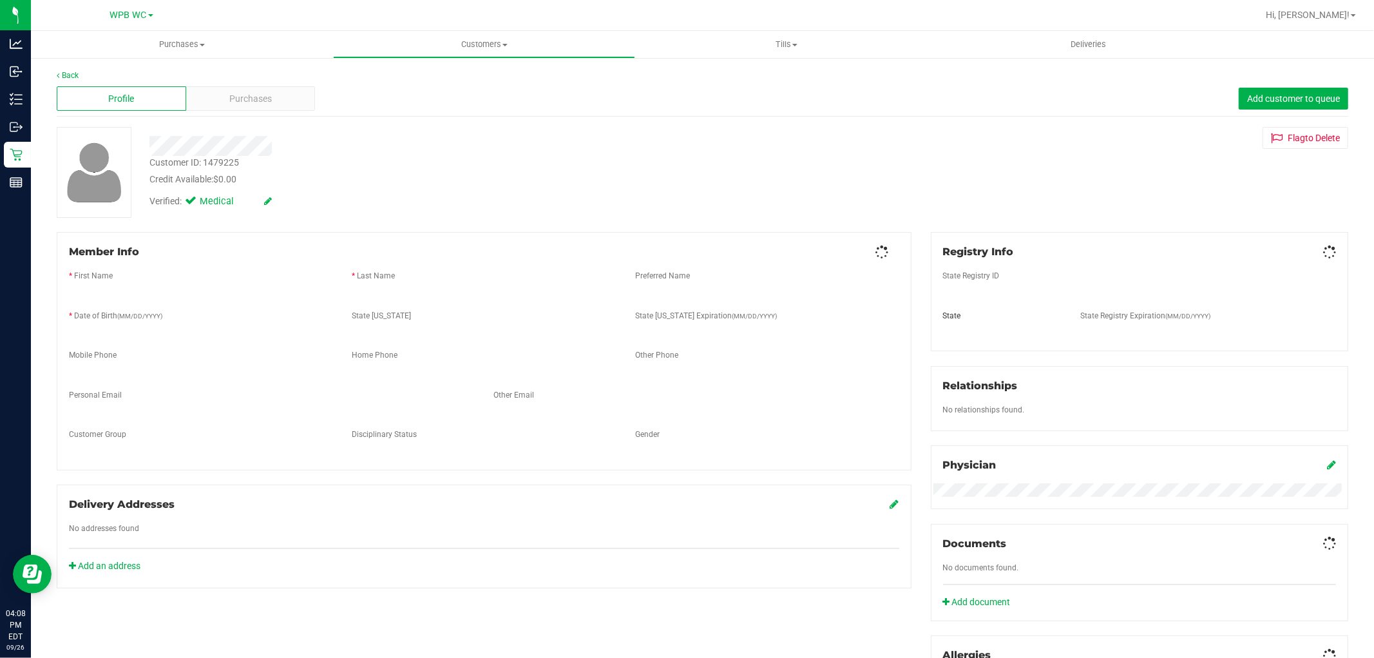
click at [215, 104] on div "Purchases" at bounding box center [251, 98] width 130 height 24
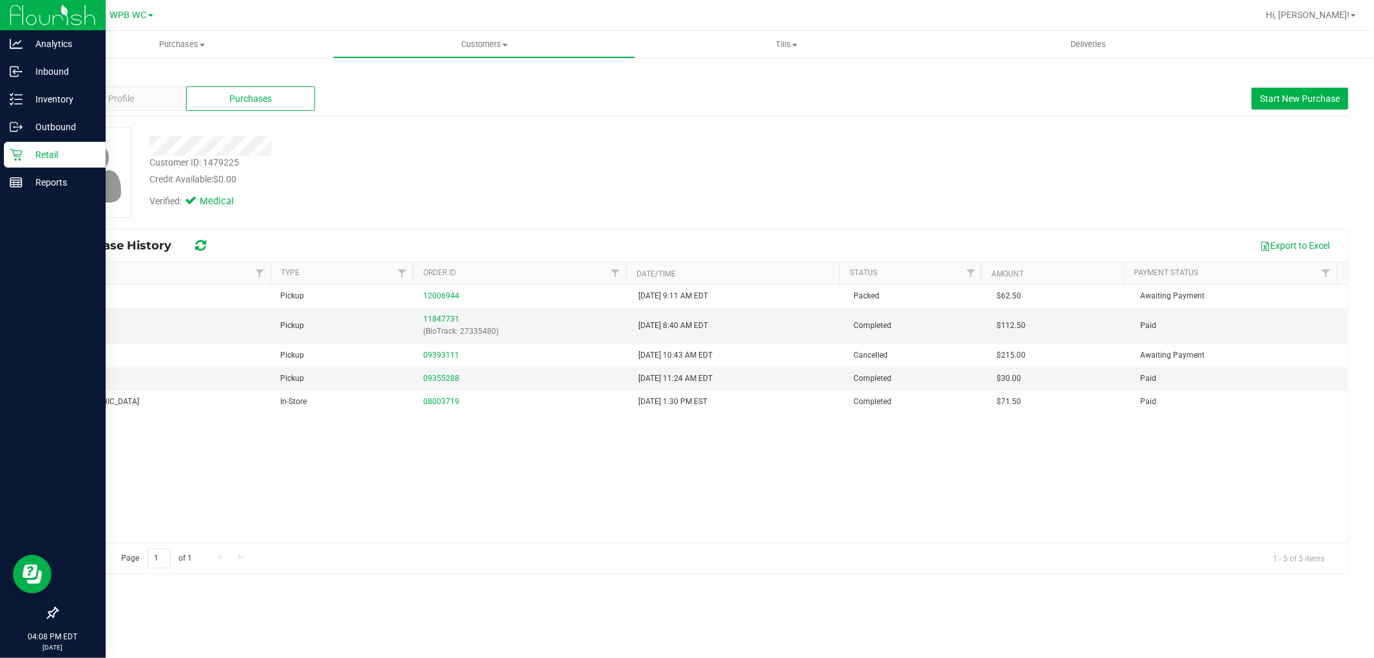
click at [8, 157] on div "Retail" at bounding box center [55, 155] width 102 height 26
